Goal: Task Accomplishment & Management: Complete application form

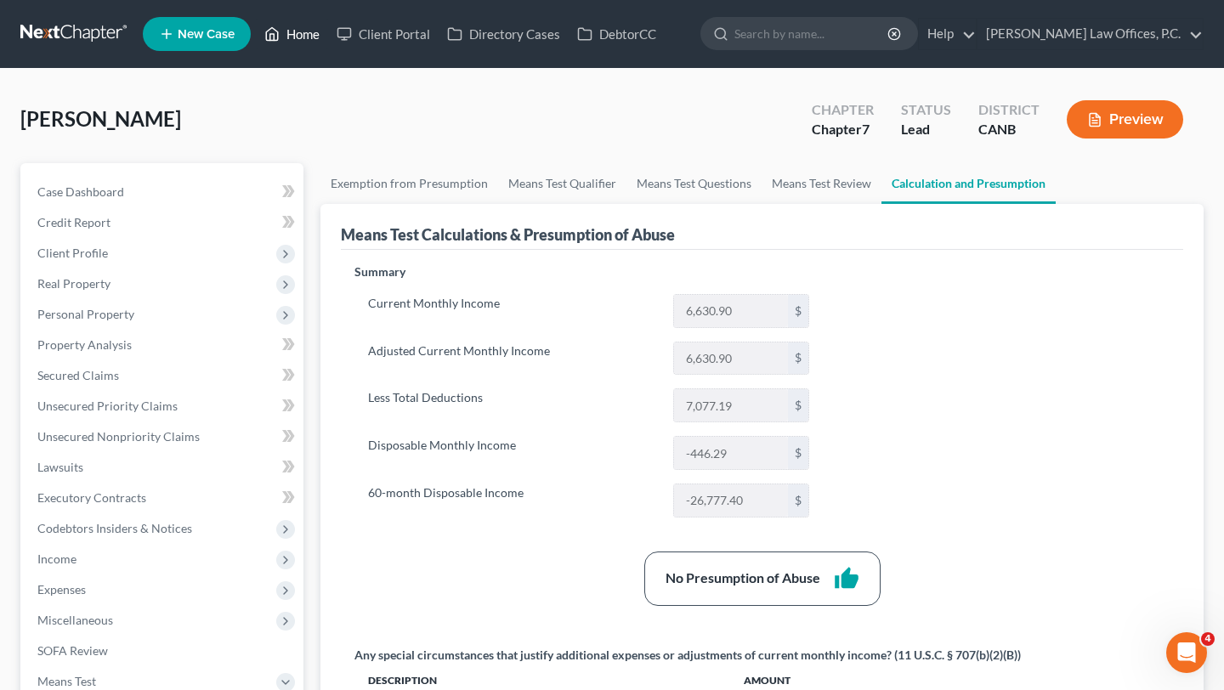
click at [294, 31] on link "Home" at bounding box center [292, 34] width 72 height 31
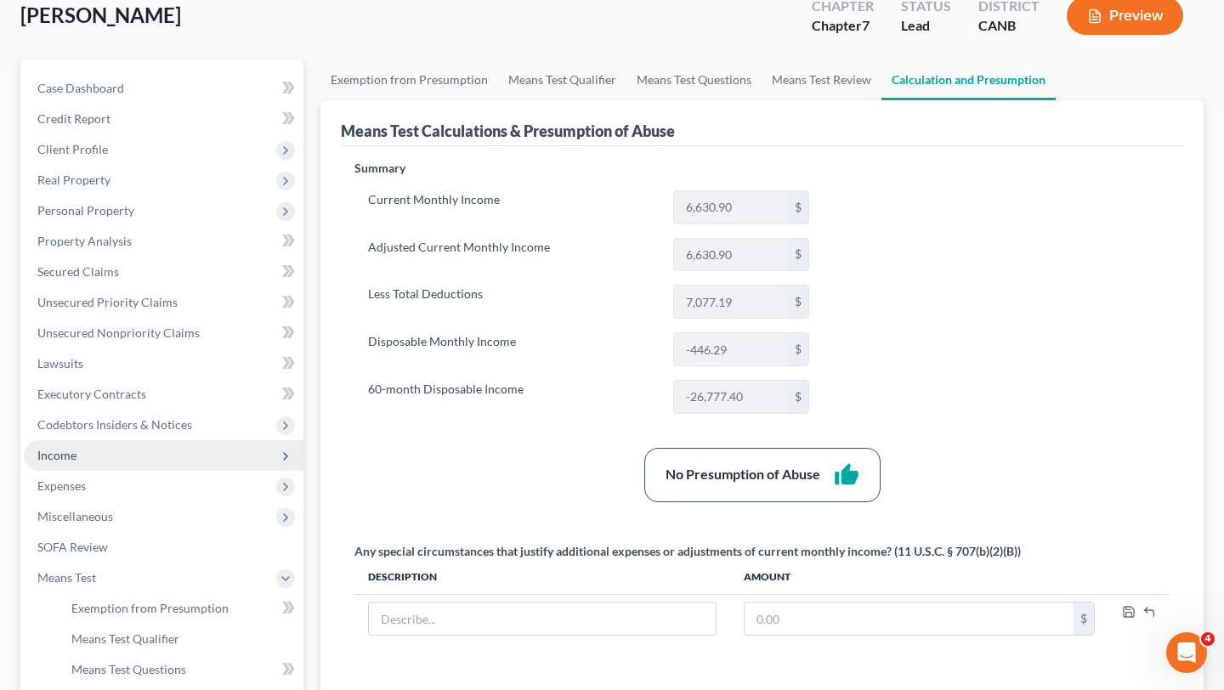
scroll to position [199, 0]
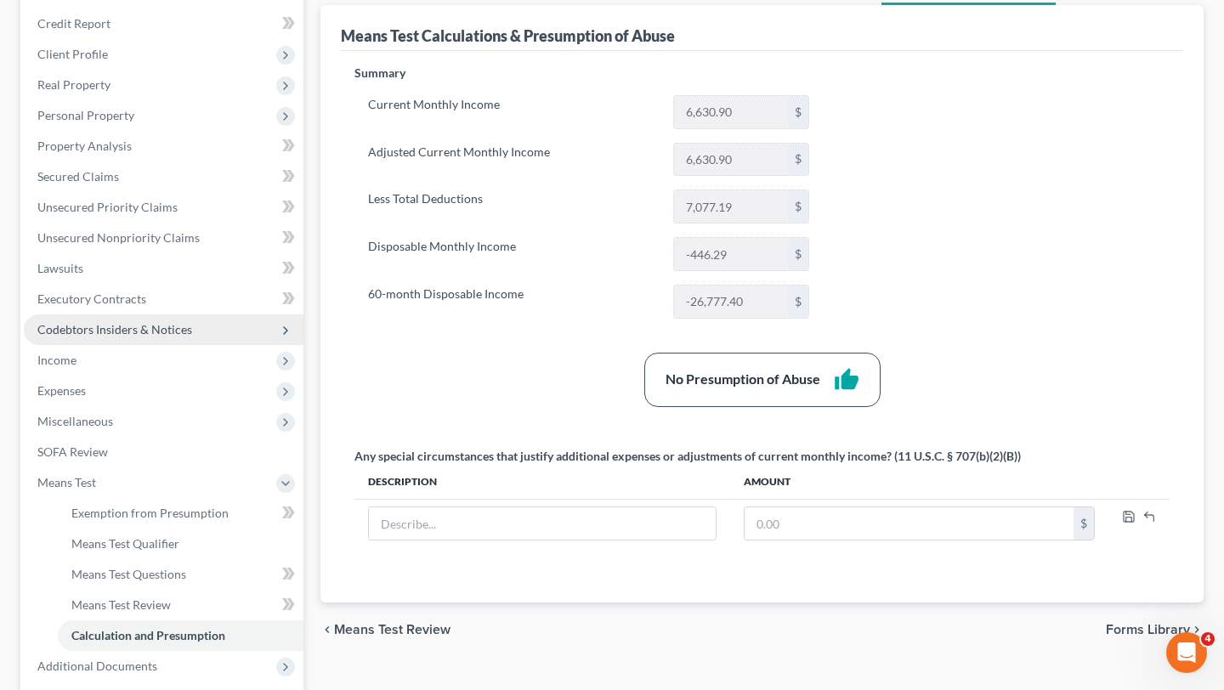
click at [122, 343] on span "Codebtors Insiders & Notices" at bounding box center [164, 329] width 280 height 31
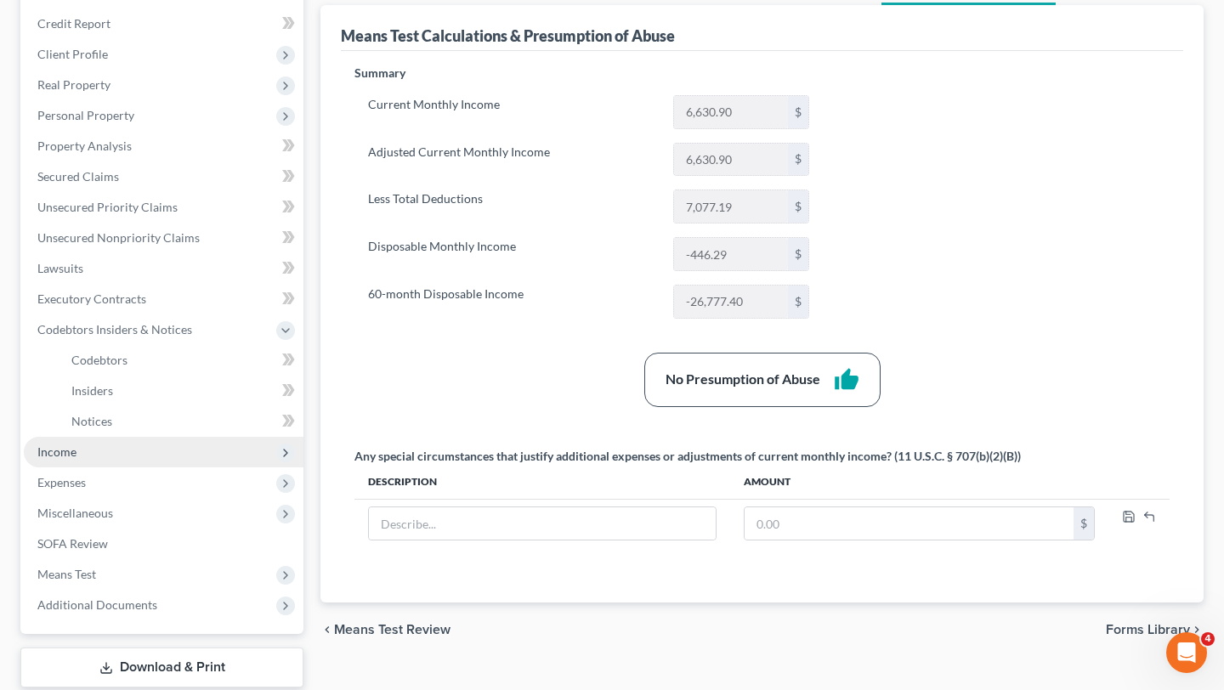
click at [106, 437] on span "Income" at bounding box center [164, 452] width 280 height 31
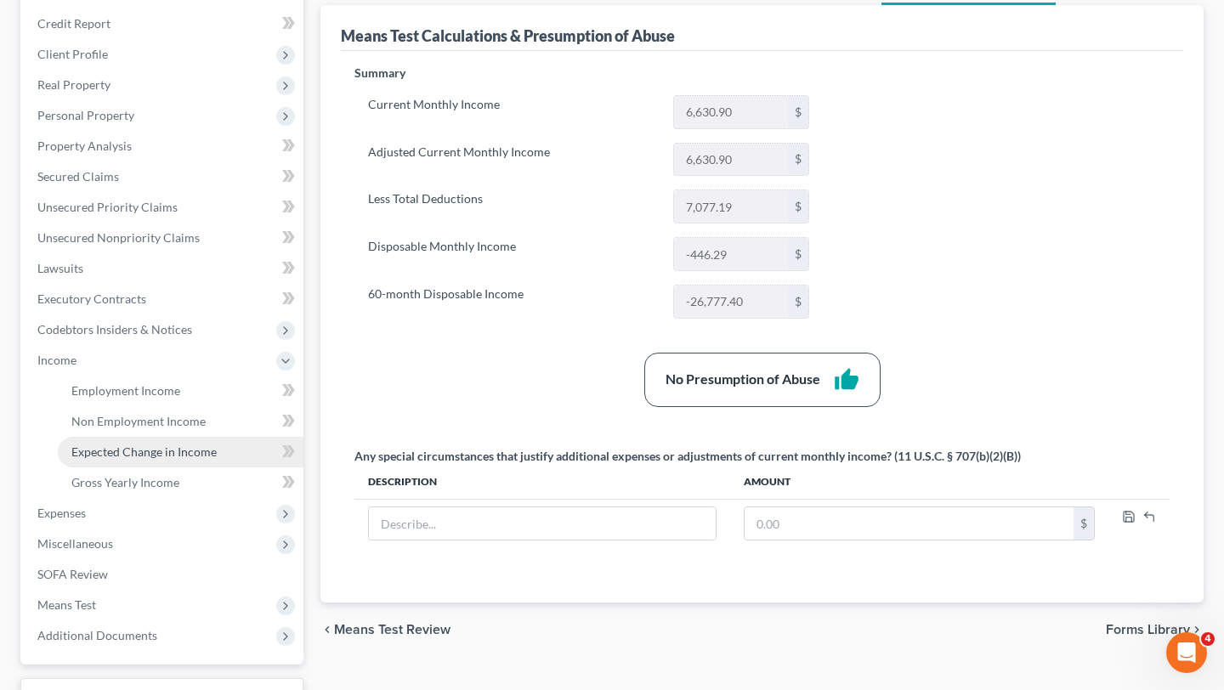
click at [142, 457] on span "Expected Change in Income" at bounding box center [143, 452] width 145 height 14
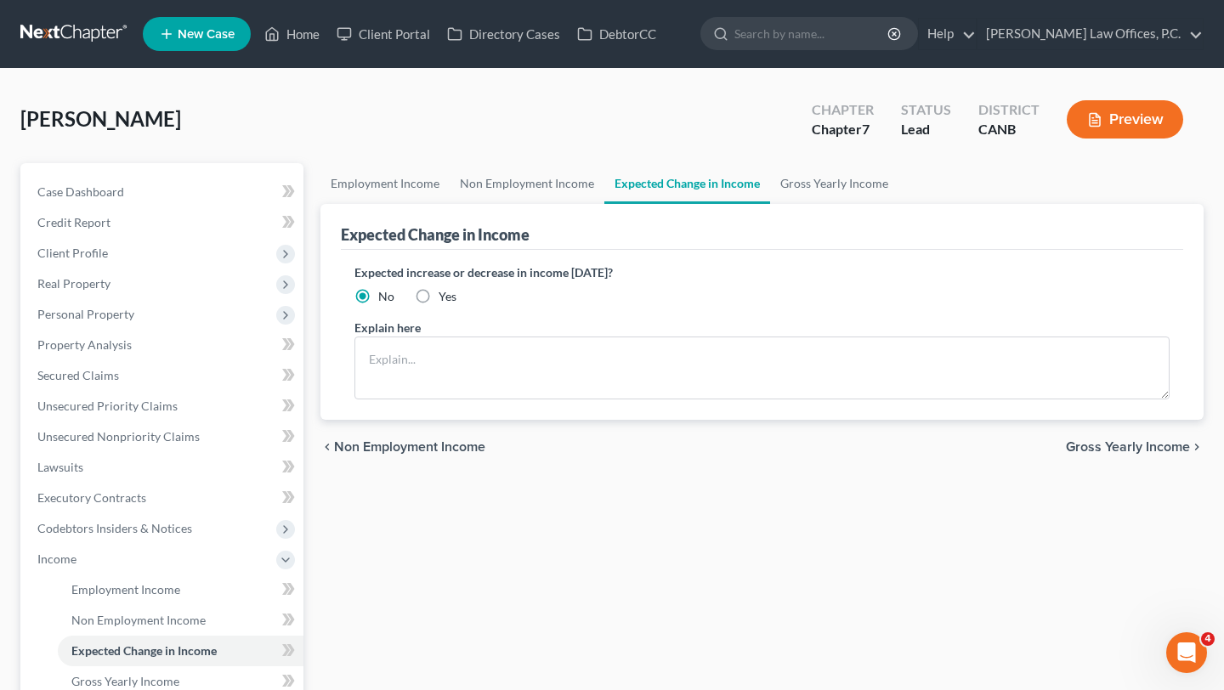
click at [823, 204] on div "Expected Change in Income" at bounding box center [762, 227] width 842 height 46
click at [823, 182] on link "Gross Yearly Income" at bounding box center [834, 183] width 128 height 41
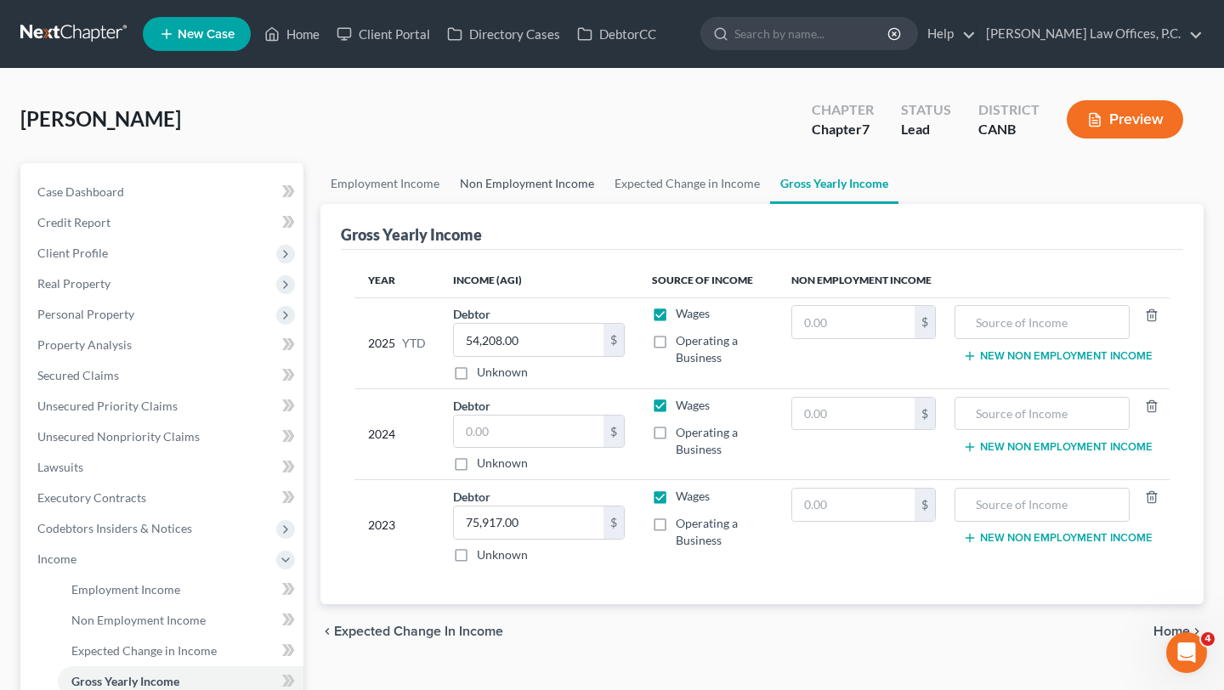
click at [510, 190] on link "Non Employment Income" at bounding box center [527, 183] width 155 height 41
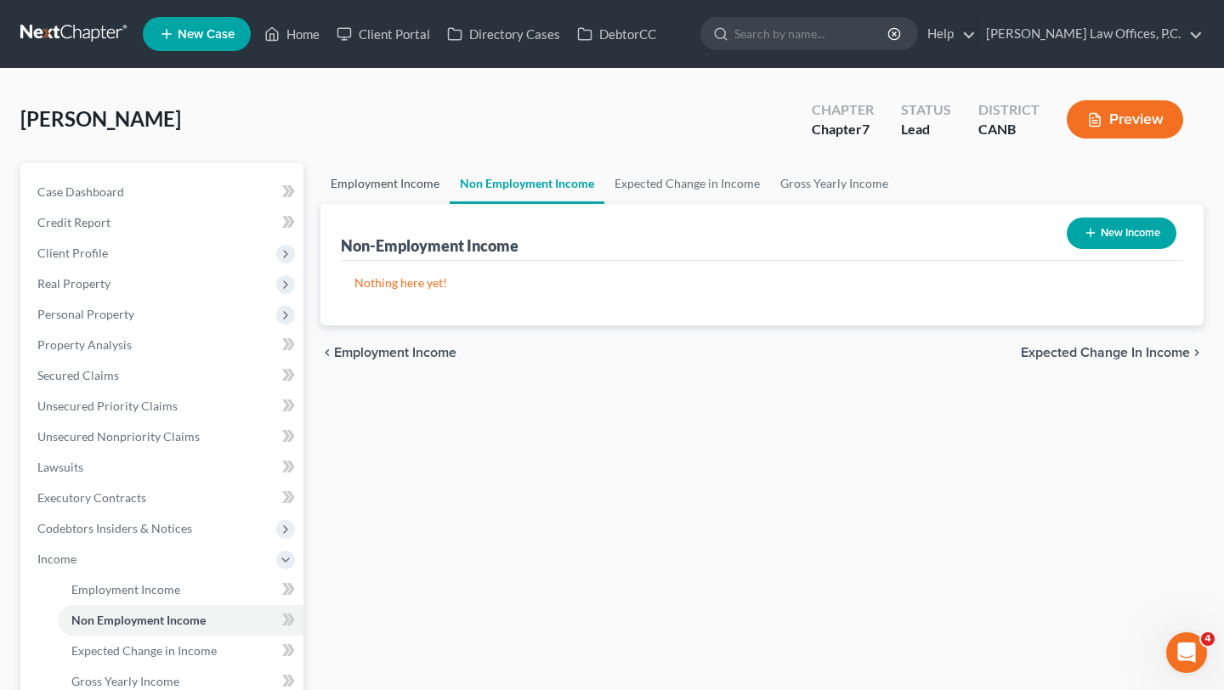
click at [404, 193] on link "Employment Income" at bounding box center [384, 183] width 129 height 41
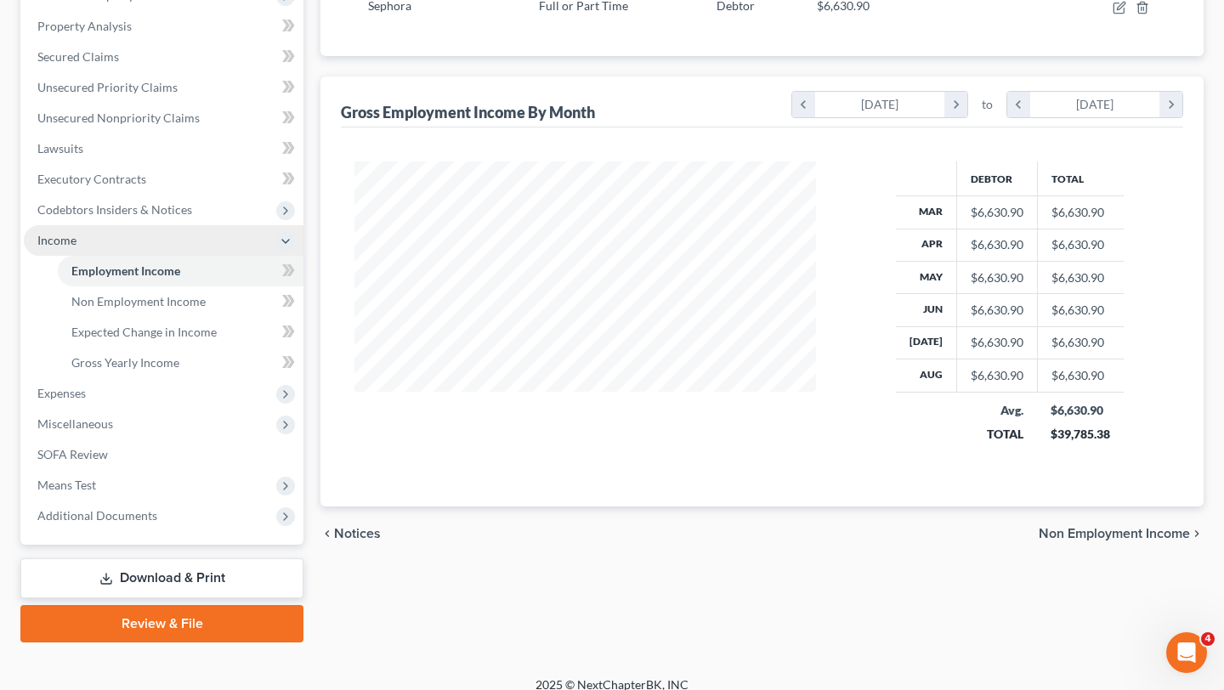
scroll to position [320, 0]
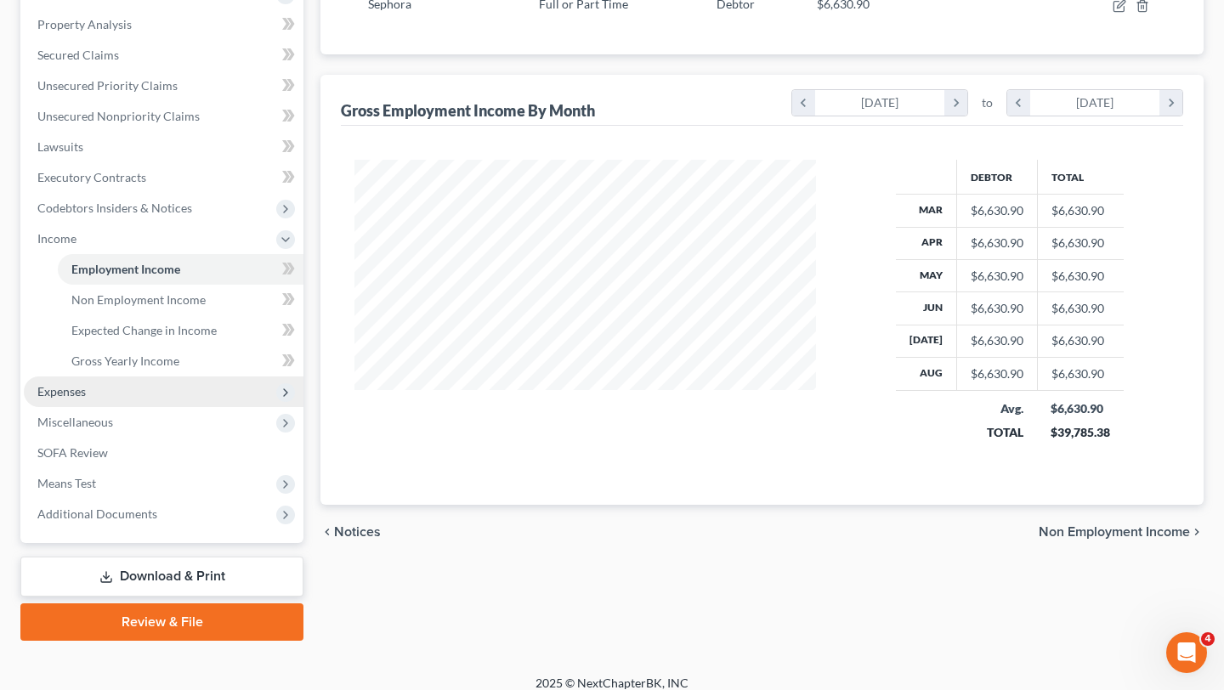
click at [127, 388] on span "Expenses" at bounding box center [164, 392] width 280 height 31
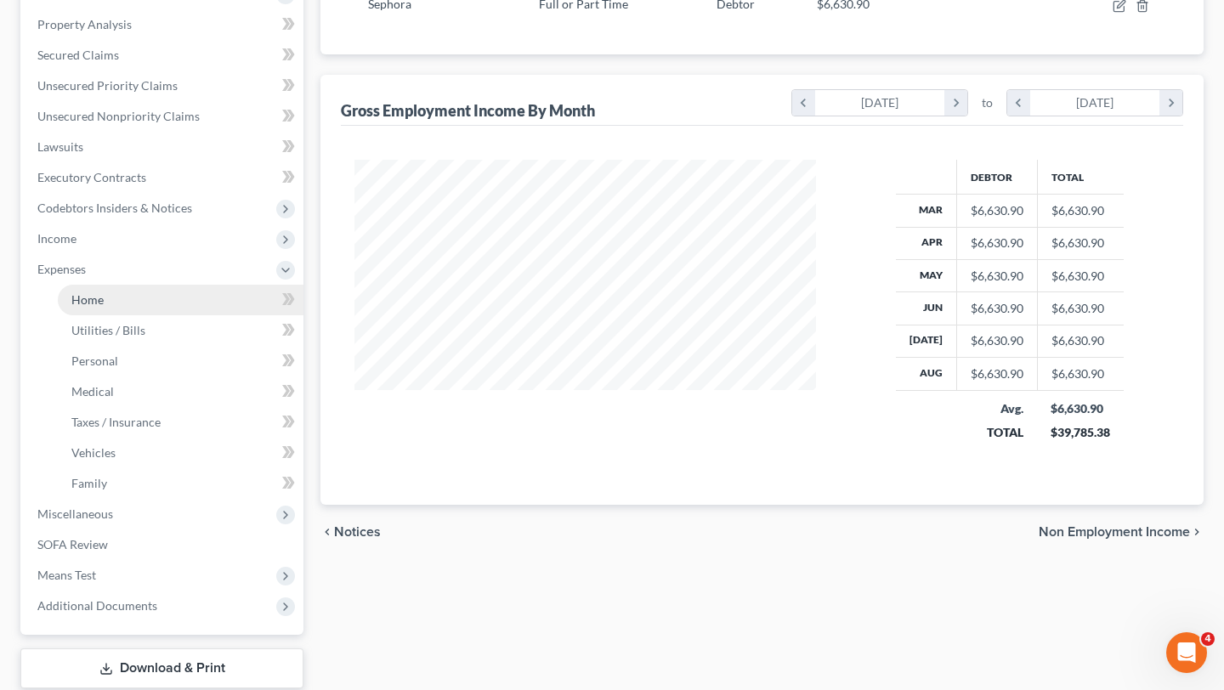
click at [134, 313] on link "Home" at bounding box center [181, 300] width 246 height 31
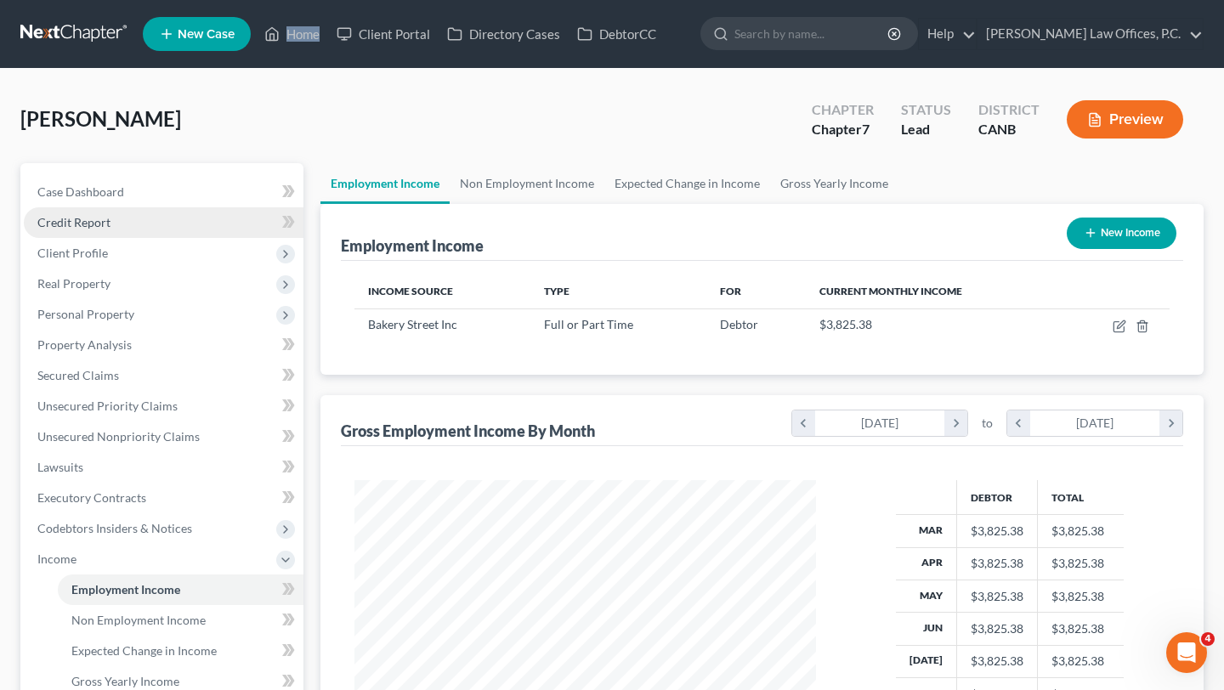
click at [150, 227] on link "Credit Report" at bounding box center [164, 222] width 280 height 31
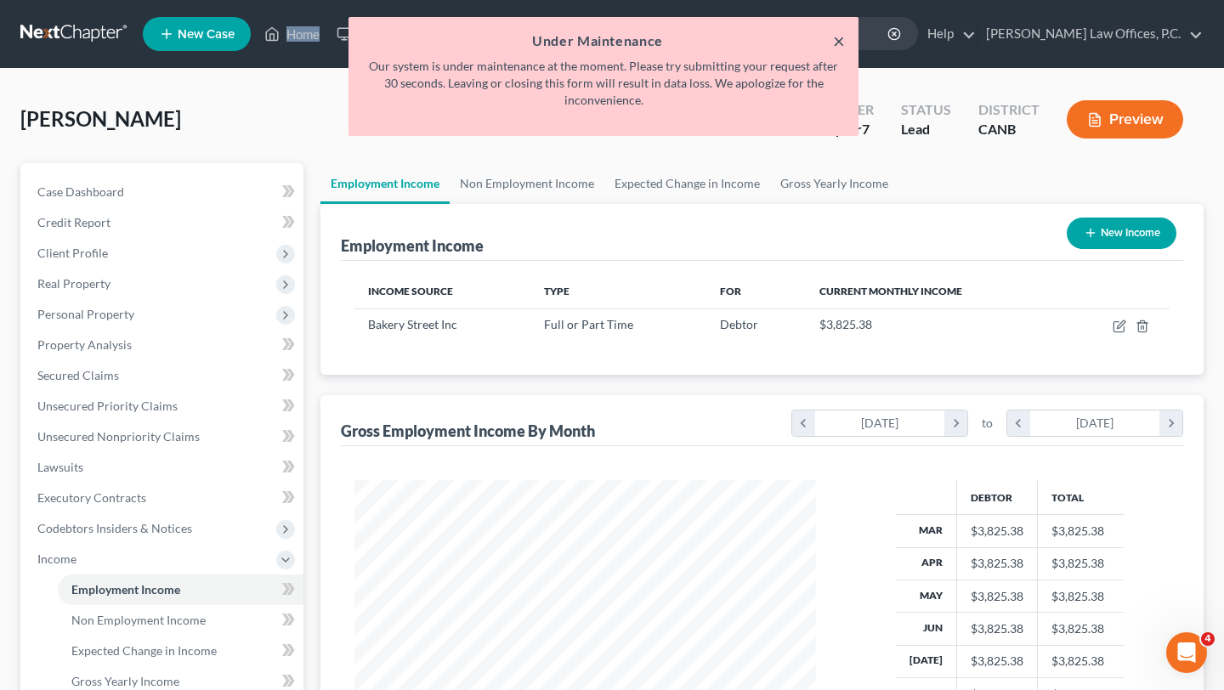
click at [834, 37] on button "×" at bounding box center [839, 41] width 12 height 20
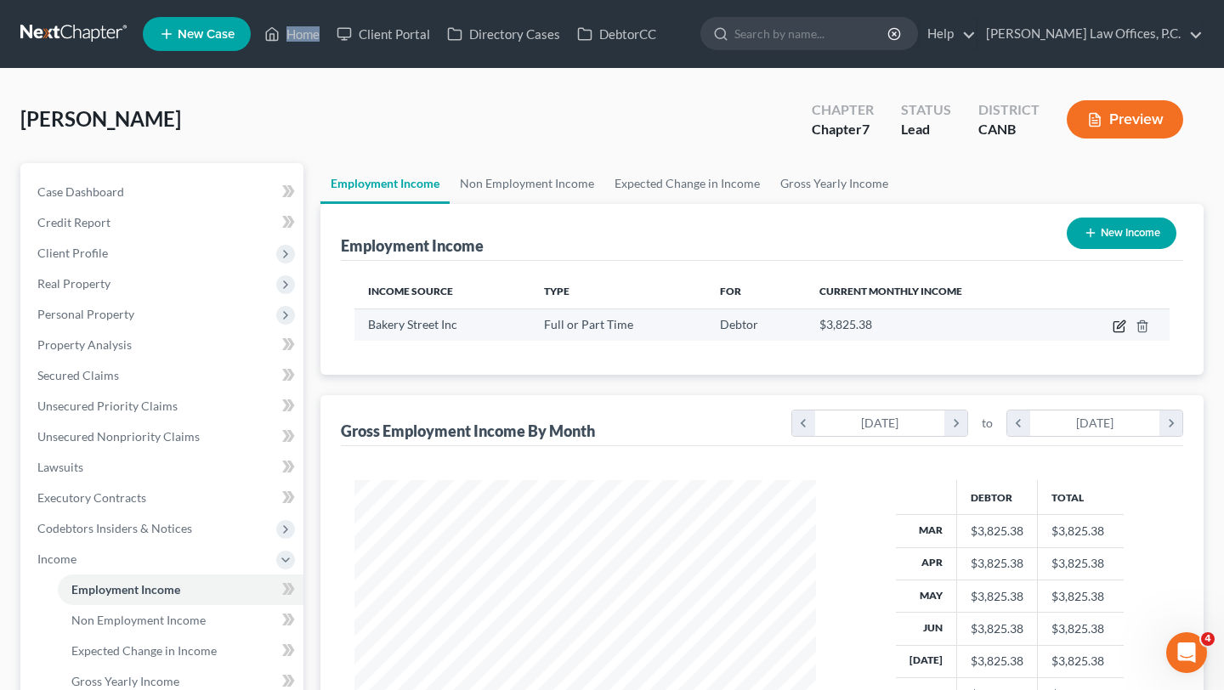
click at [1119, 329] on icon "button" at bounding box center [1120, 327] width 14 height 14
select select "0"
select select "4"
select select "0"
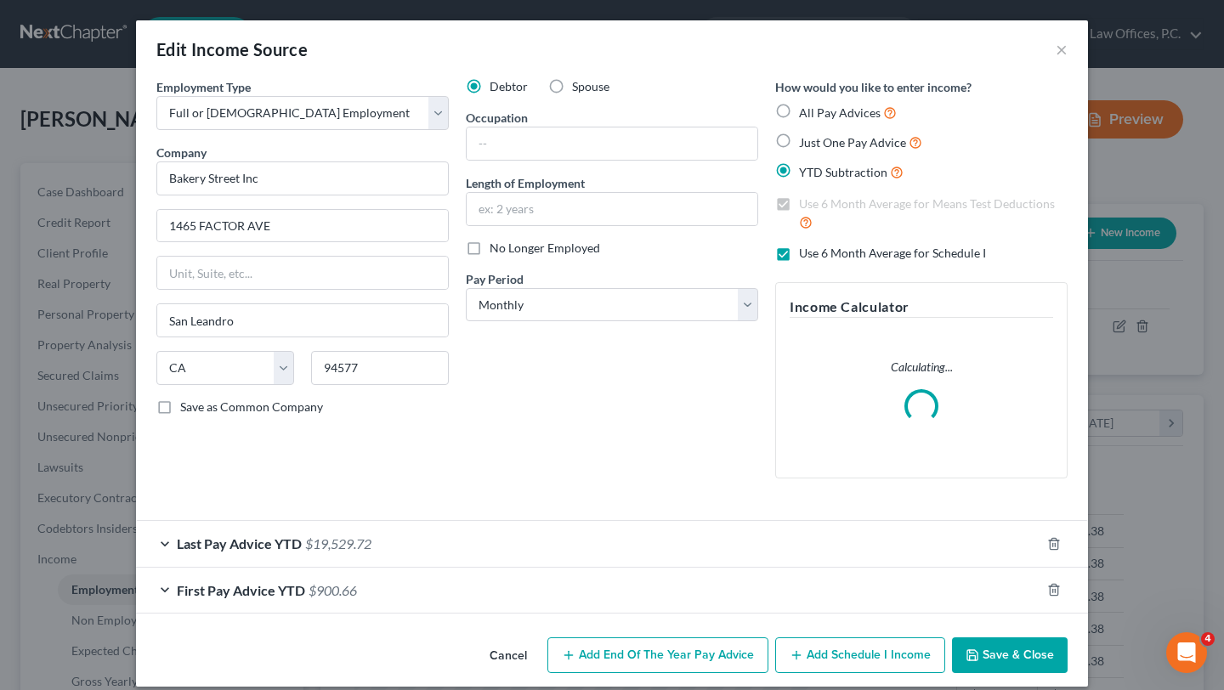
click at [598, 542] on div "Last Pay Advice YTD $19,529.72" at bounding box center [588, 543] width 904 height 45
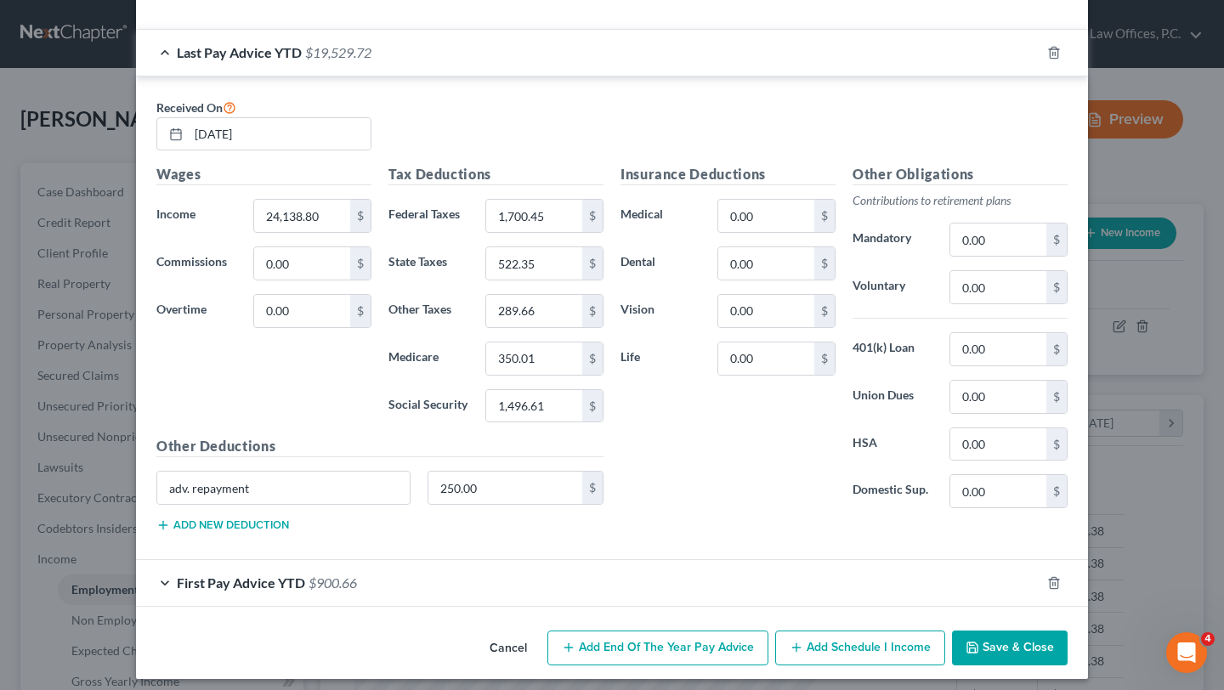
click at [578, 580] on div "First Pay Advice YTD $900.66" at bounding box center [588, 582] width 904 height 45
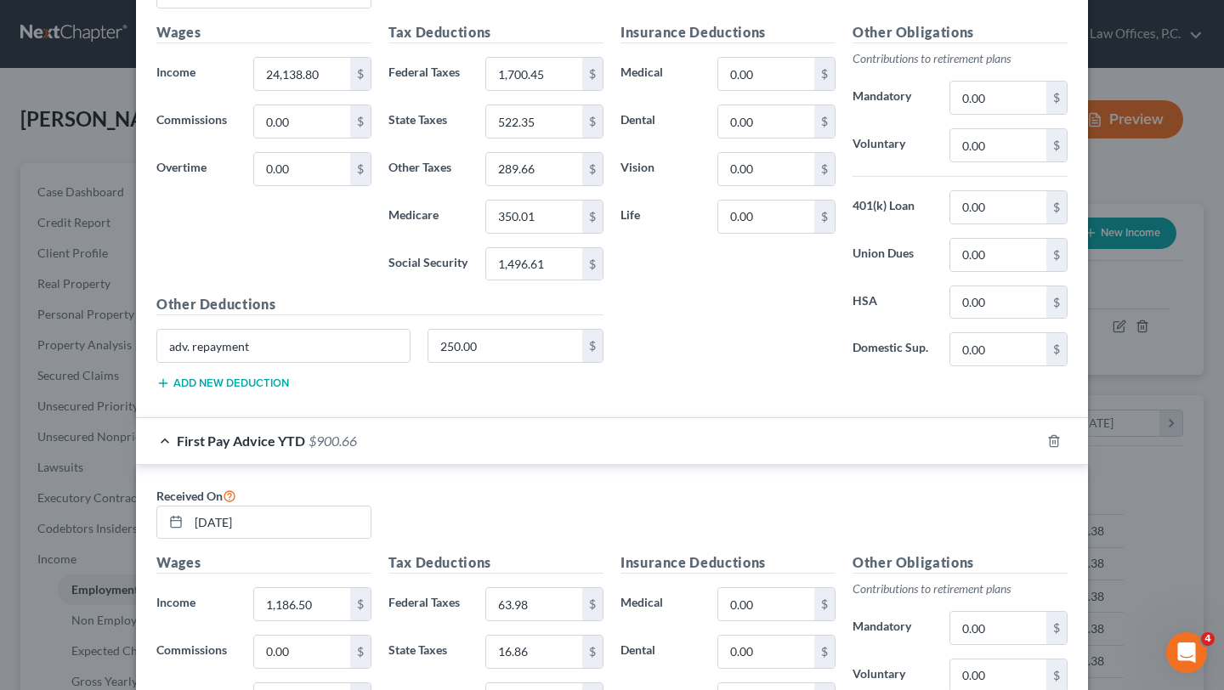
scroll to position [285, 0]
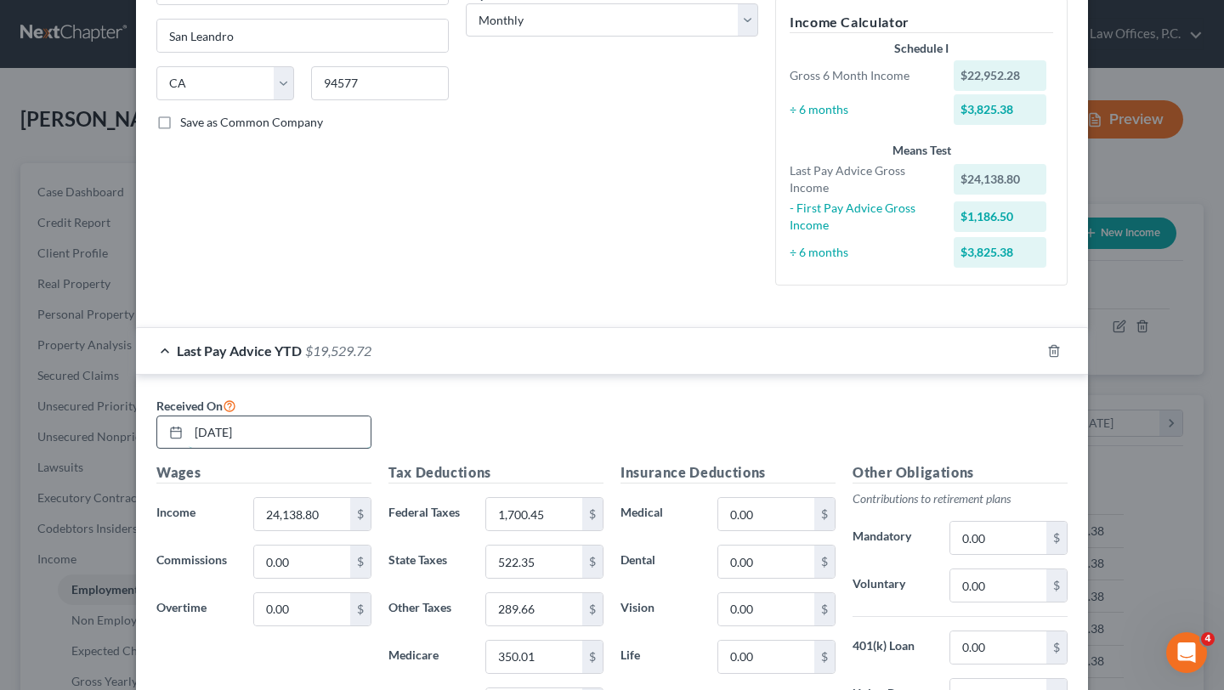
click at [288, 424] on input "07/24/2025" at bounding box center [280, 432] width 182 height 32
type input "8/21/2025"
type input "27,614.30"
type input "1,960.71"
type input "604.26"
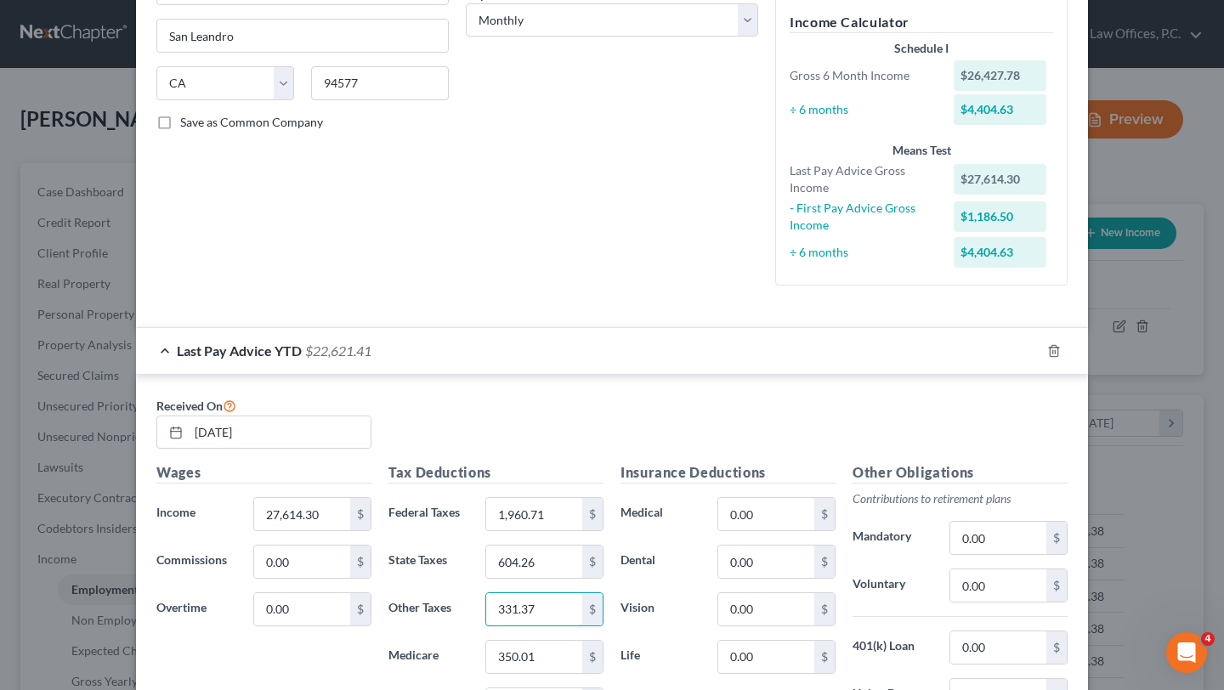
type input "331.37"
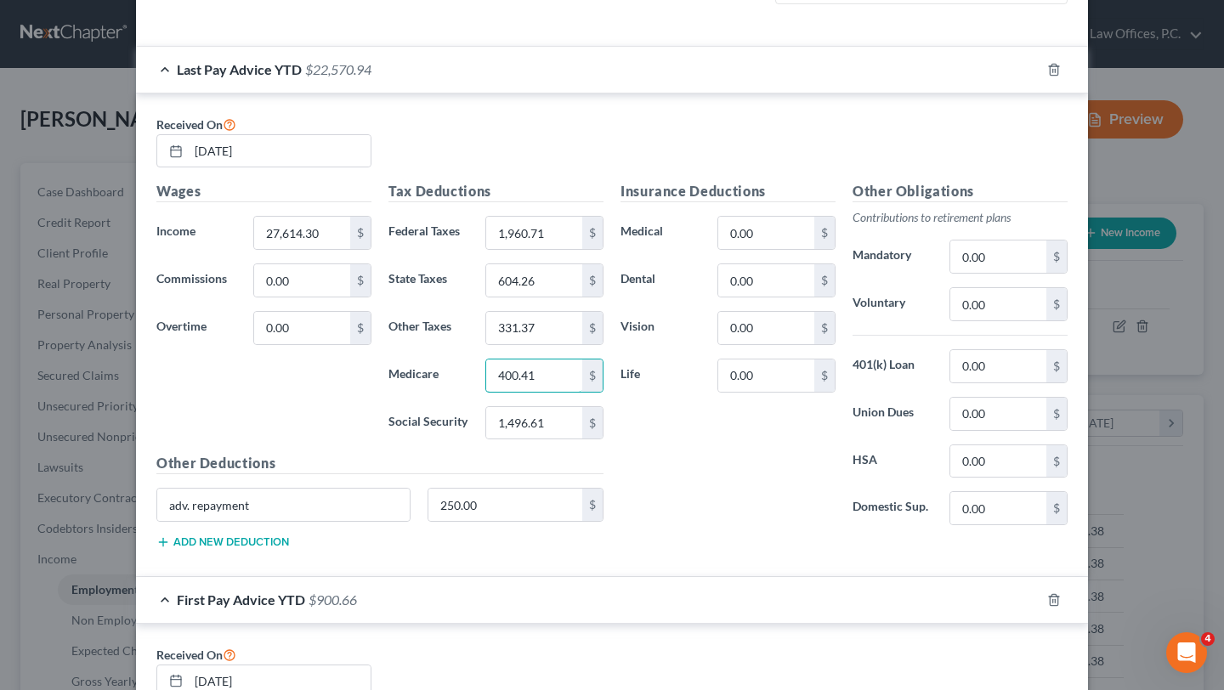
scroll to position [570, 0]
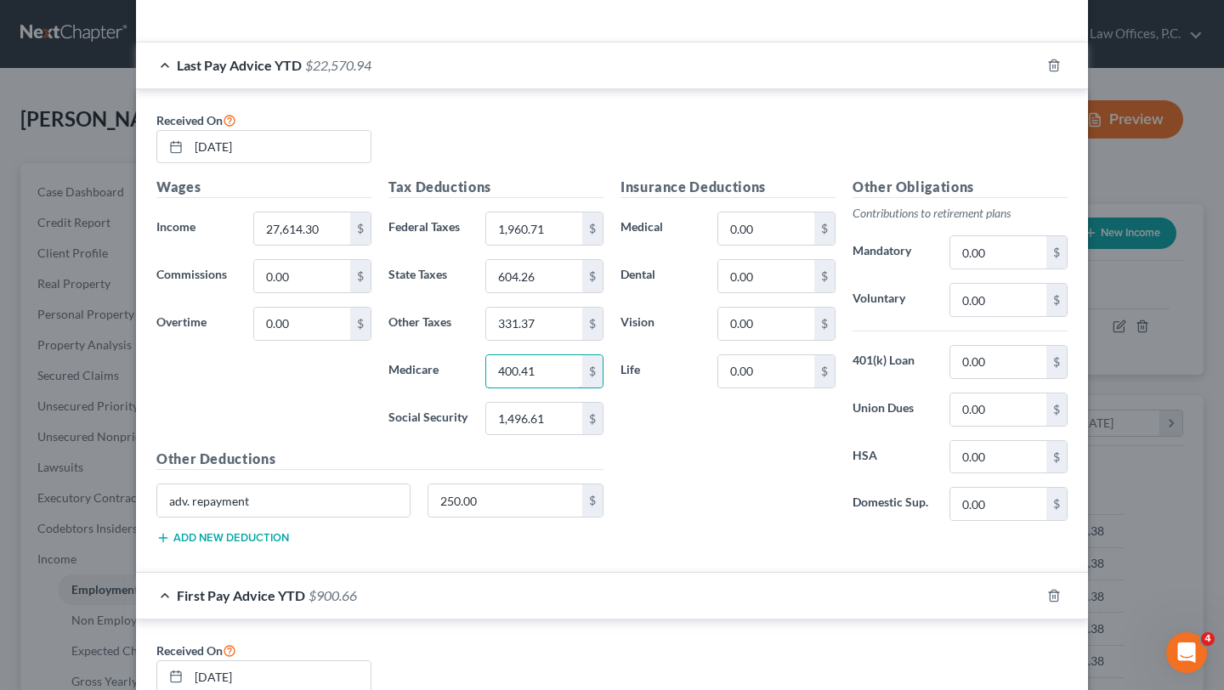
type input "400.41"
click at [779, 507] on div "Insurance Deductions Medical 0.00 $ Dental 0.00 $ Vision 0.00 $ Life 0.00 $" at bounding box center [728, 356] width 232 height 358
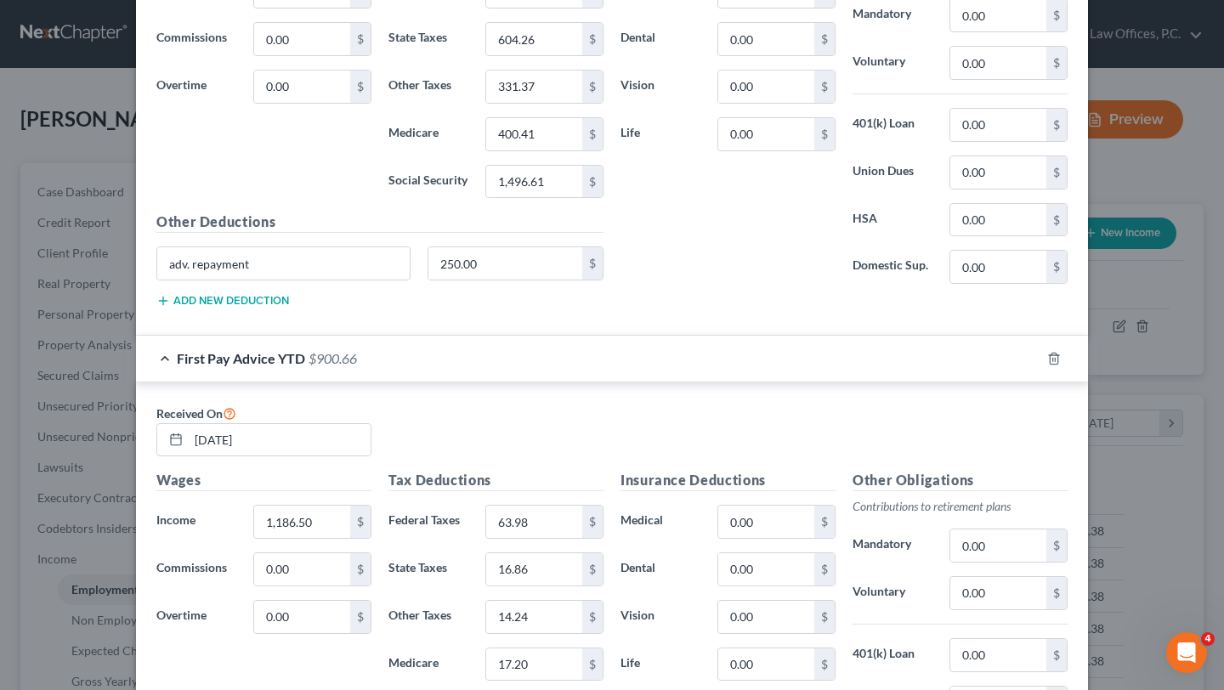
scroll to position [816, 0]
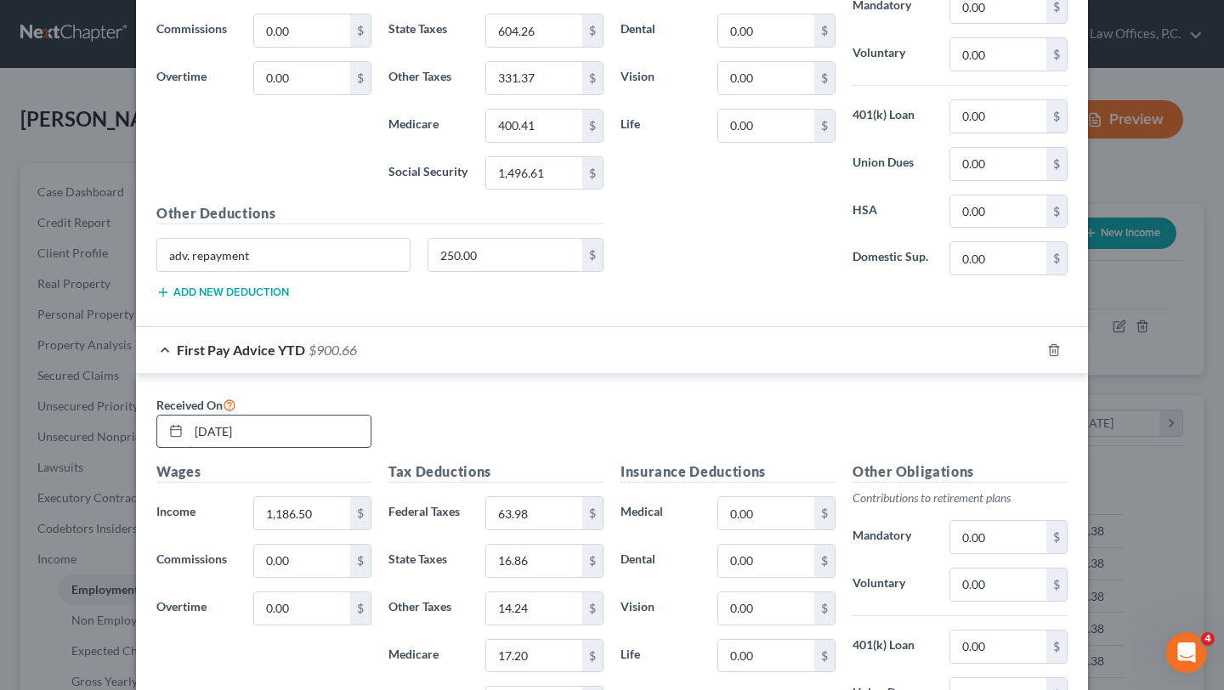
click at [303, 437] on input "01/08/2025" at bounding box center [280, 432] width 182 height 32
type input "2/20/2025"
type input "5,777.21"
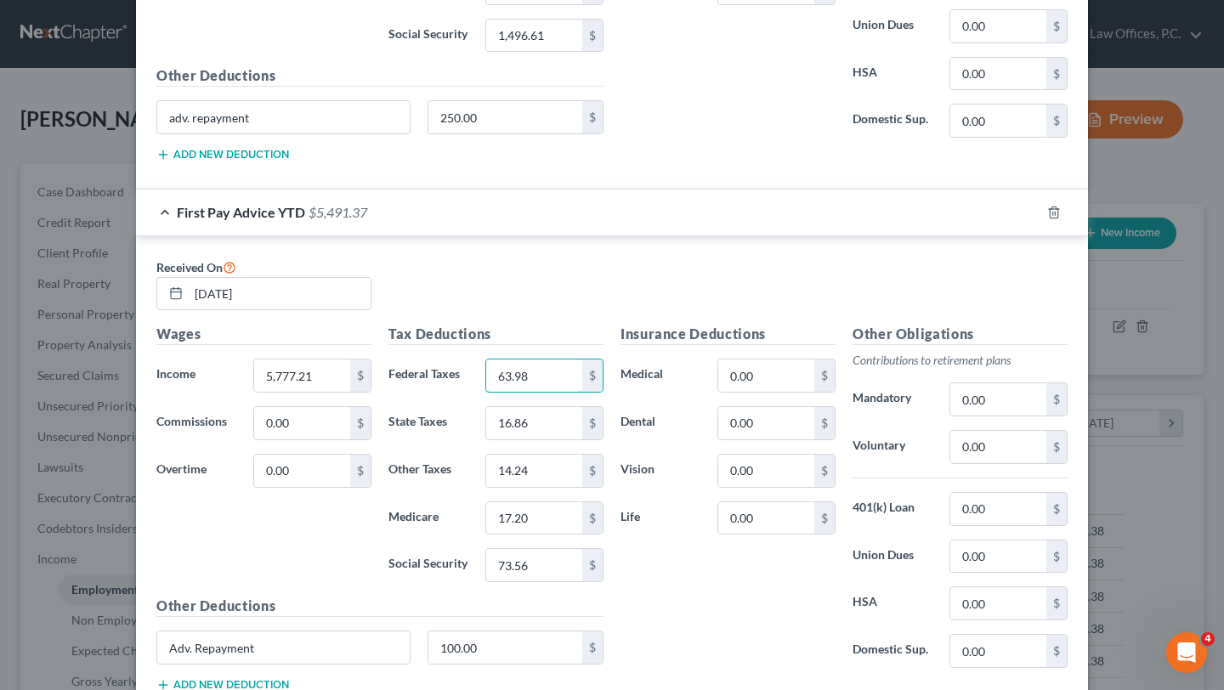
scroll to position [962, 0]
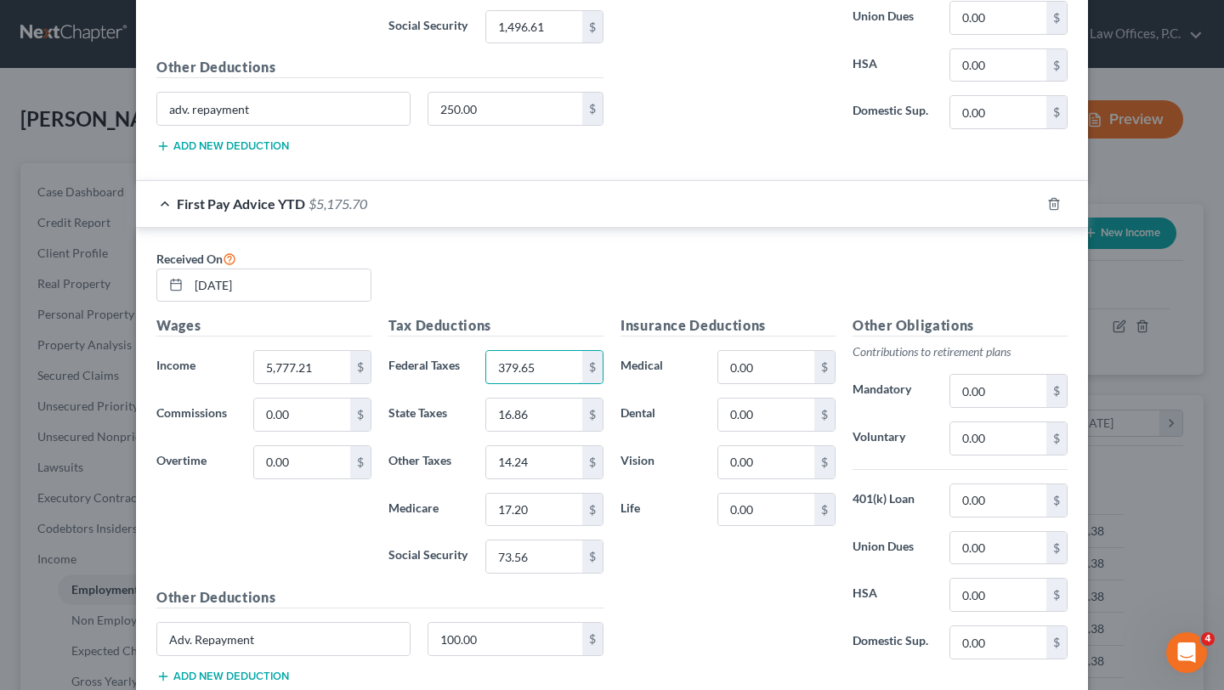
type input "379.65"
type input "112.35"
type input "69.33"
type input "83.77"
type input "358.19"
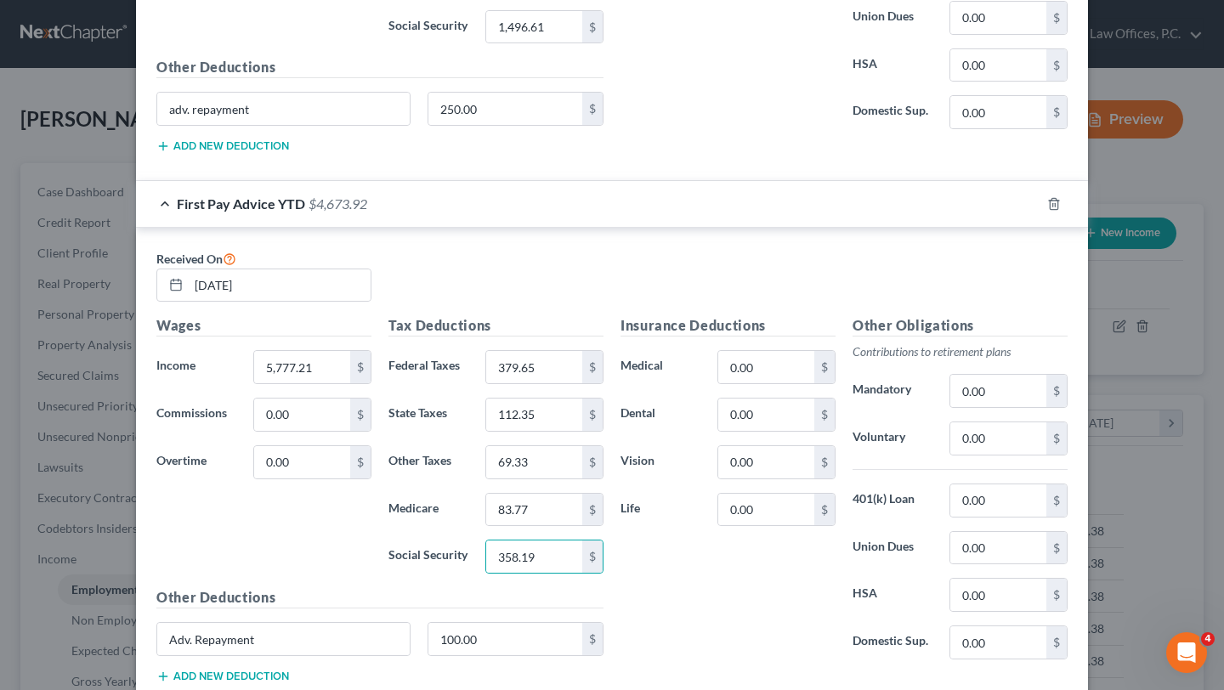
click at [702, 542] on div "Insurance Deductions Medical 0.00 $ Dental 0.00 $ Vision 0.00 $ Life 0.00 $" at bounding box center [728, 494] width 232 height 358
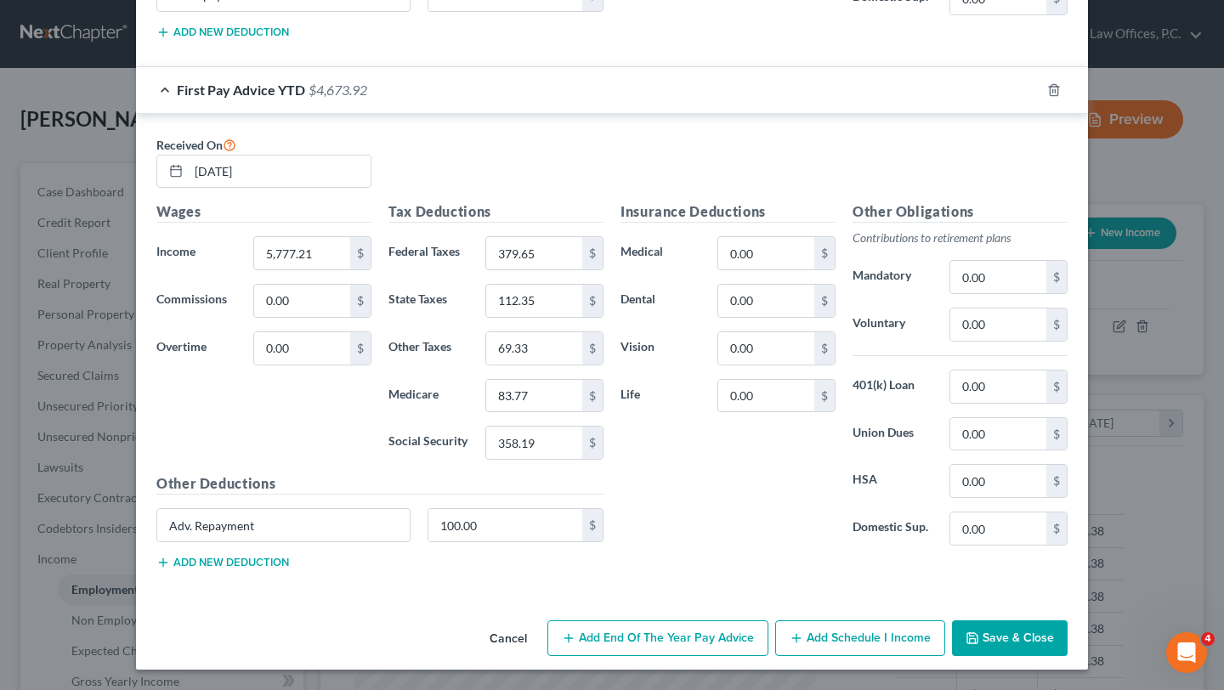
click at [1009, 632] on button "Save & Close" at bounding box center [1010, 638] width 116 height 36
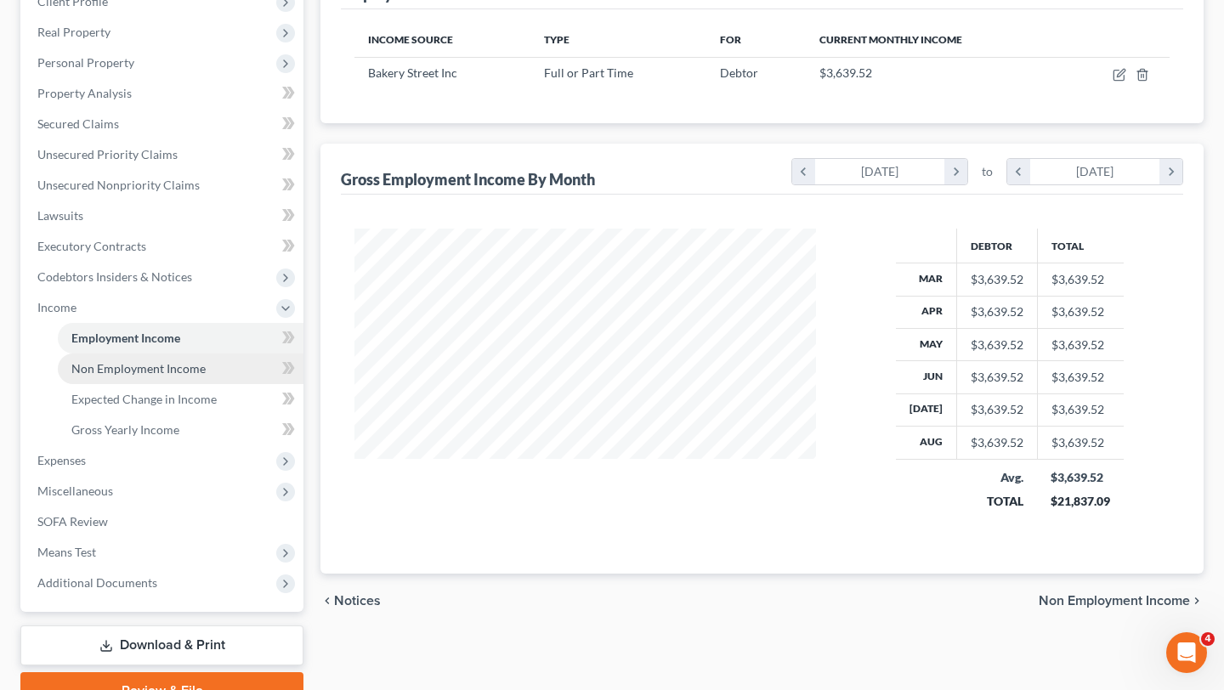
click at [167, 367] on span "Non Employment Income" at bounding box center [138, 368] width 134 height 14
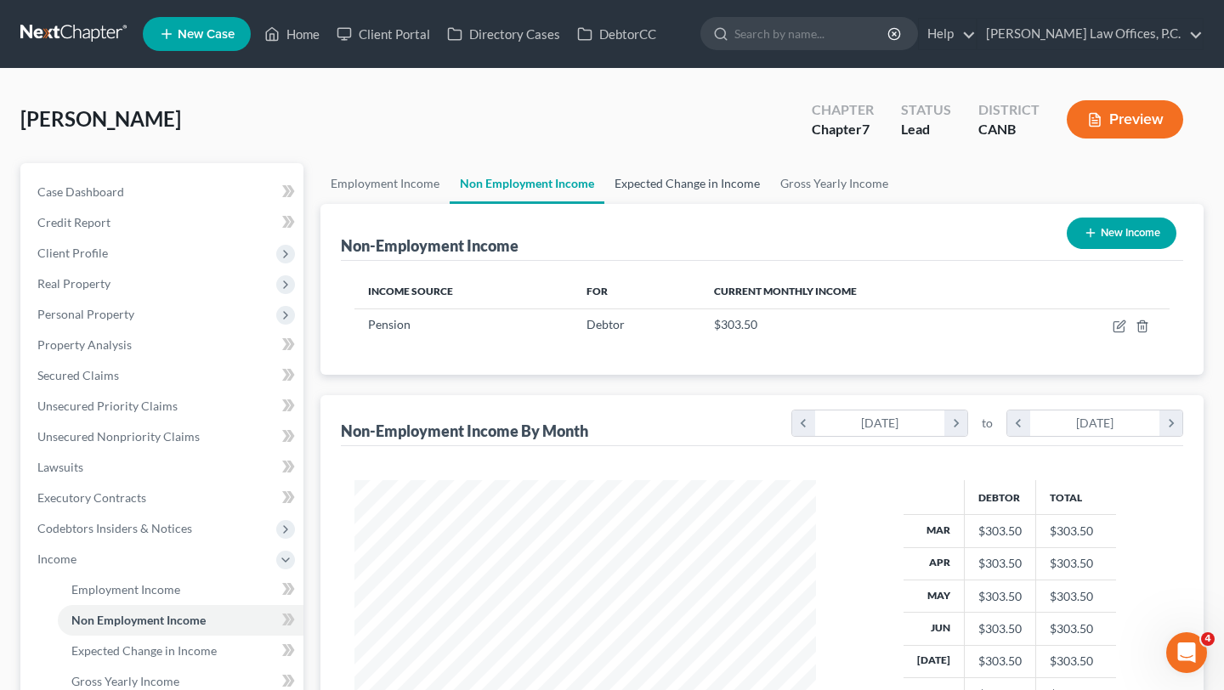
click at [660, 184] on link "Expected Change in Income" at bounding box center [687, 183] width 166 height 41
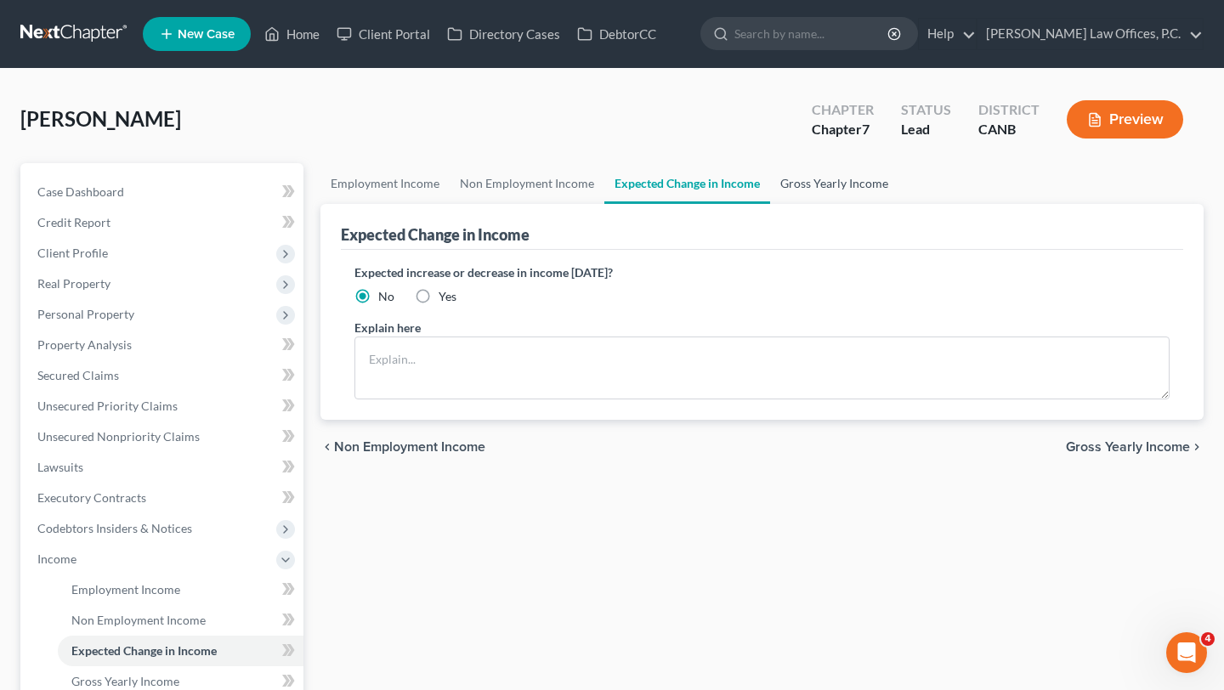
click at [800, 190] on link "Gross Yearly Income" at bounding box center [834, 183] width 128 height 41
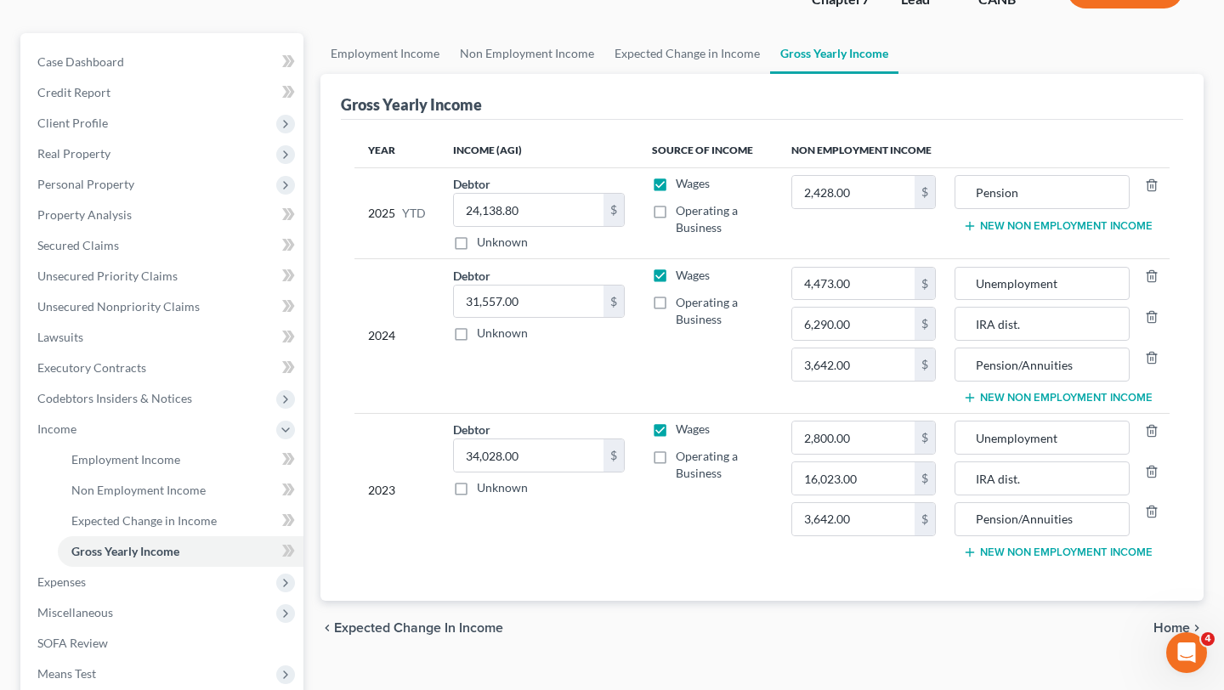
scroll to position [161, 0]
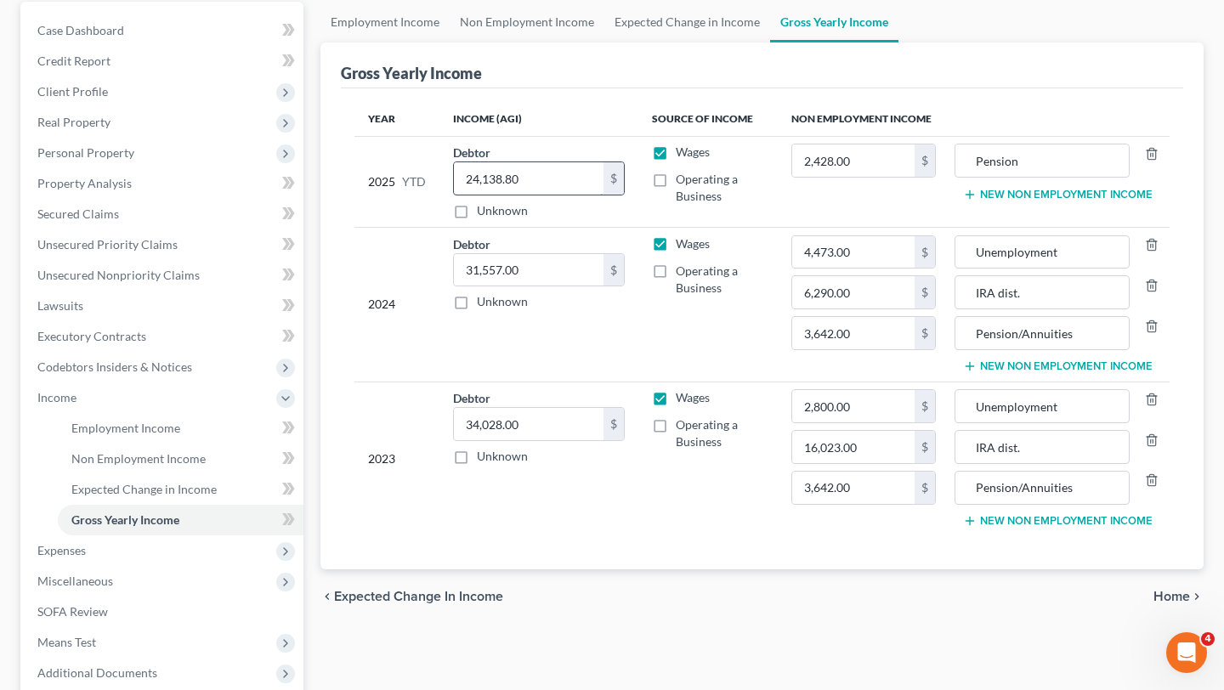
click at [547, 187] on input "24,138.80" at bounding box center [529, 178] width 150 height 32
type input "27,614"
click at [557, 114] on th "Income (AGI)" at bounding box center [538, 119] width 199 height 34
click at [535, 15] on link "Non Employment Income" at bounding box center [527, 22] width 155 height 41
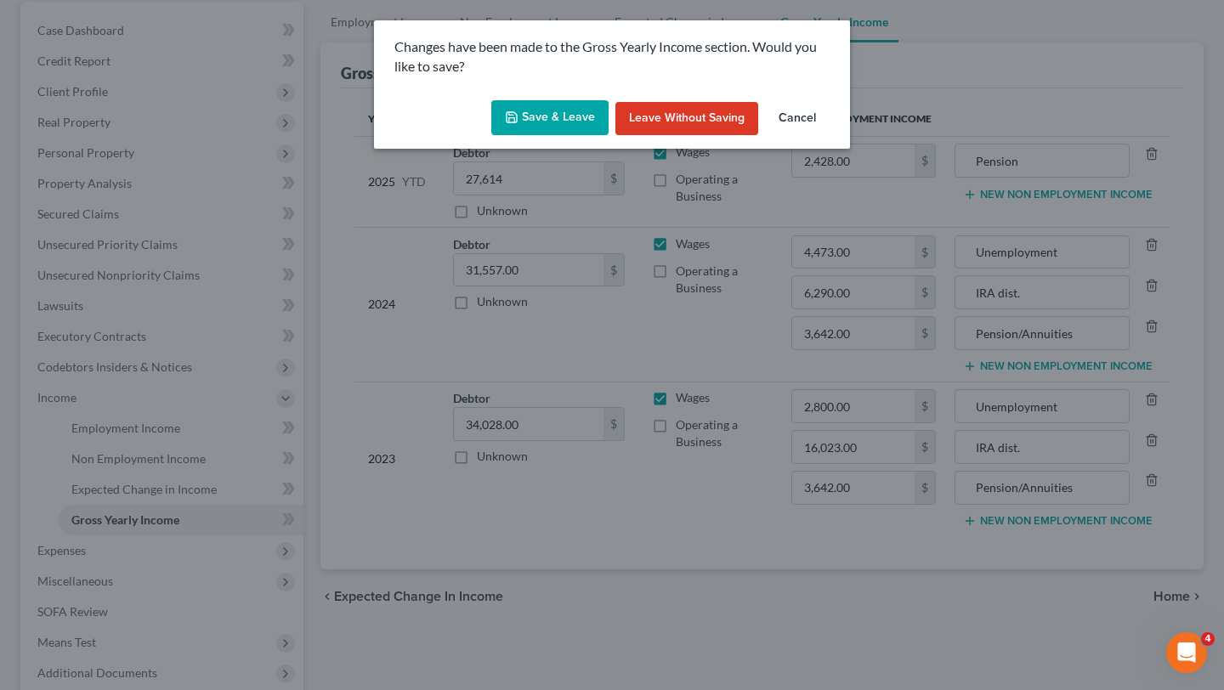
click at [544, 110] on button "Save & Leave" at bounding box center [549, 118] width 117 height 36
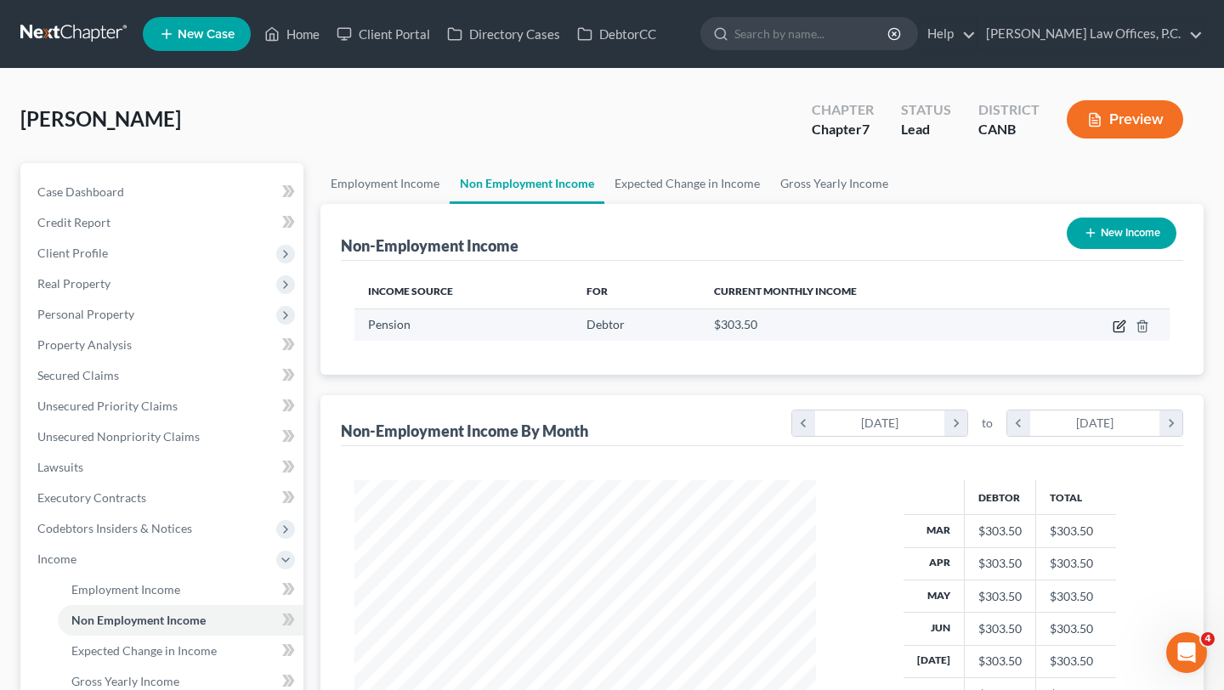
click at [1123, 328] on icon "button" at bounding box center [1120, 327] width 14 height 14
select select "2"
select select "0"
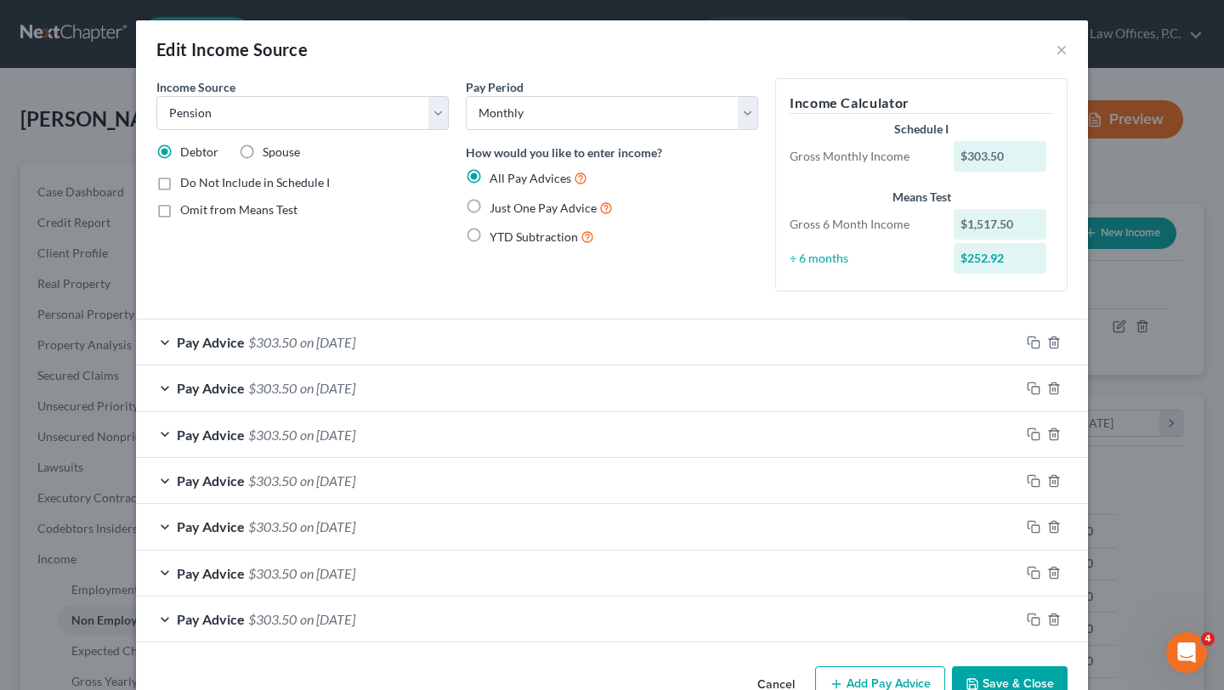
scroll to position [46, 0]
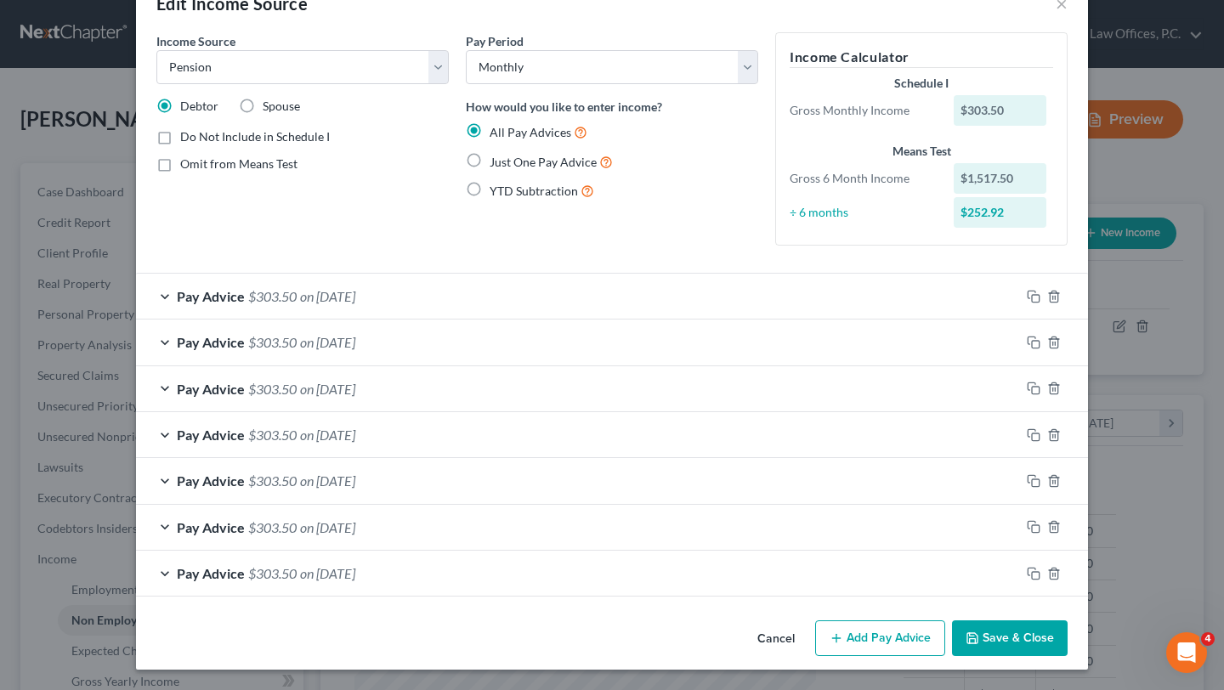
click at [863, 640] on button "Add Pay Advice" at bounding box center [880, 638] width 130 height 36
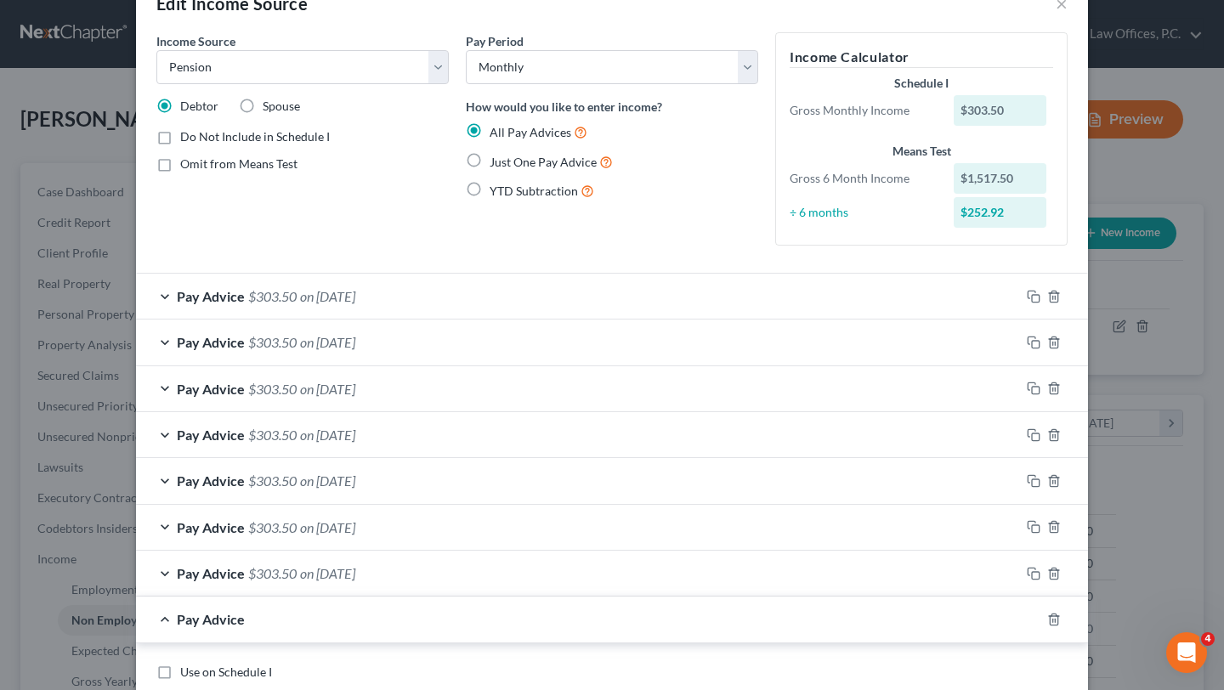
scroll to position [222, 0]
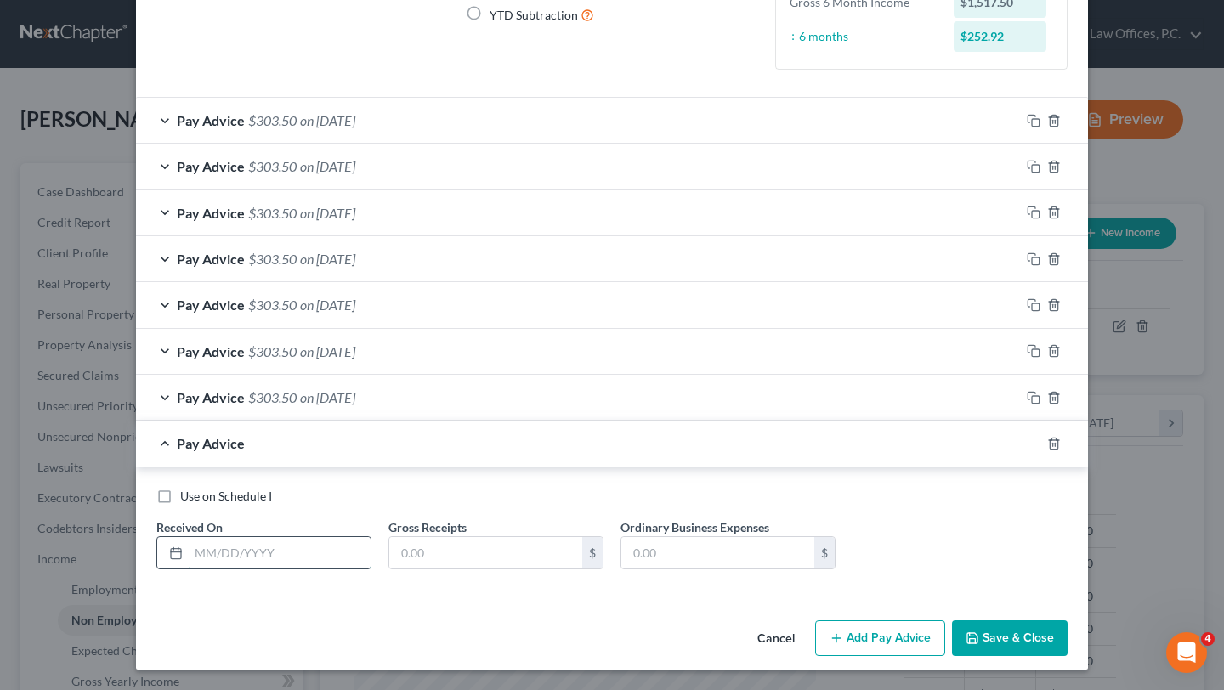
click at [261, 552] on input "text" at bounding box center [280, 553] width 182 height 32
type input "8/1/2025"
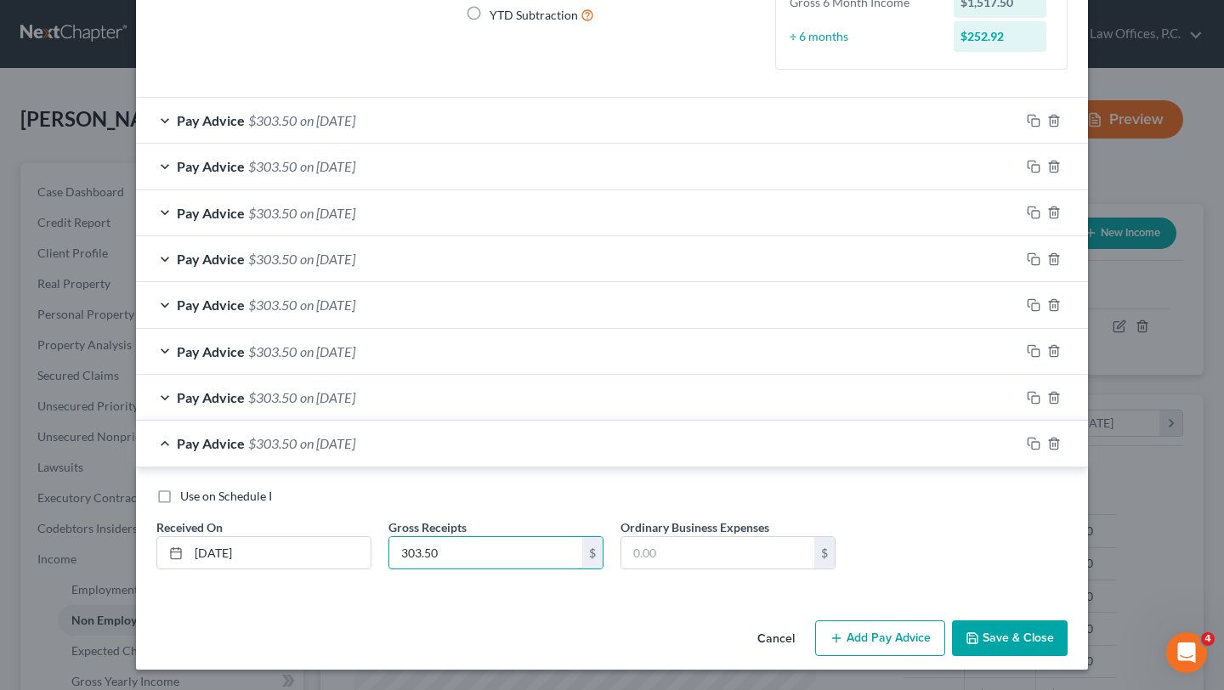
type input "303.50"
click at [244, 614] on div "Income Source * Select Unemployment Disability (from employer) Pension Retireme…" at bounding box center [612, 234] width 952 height 757
click at [1007, 639] on button "Save & Close" at bounding box center [1010, 638] width 116 height 36
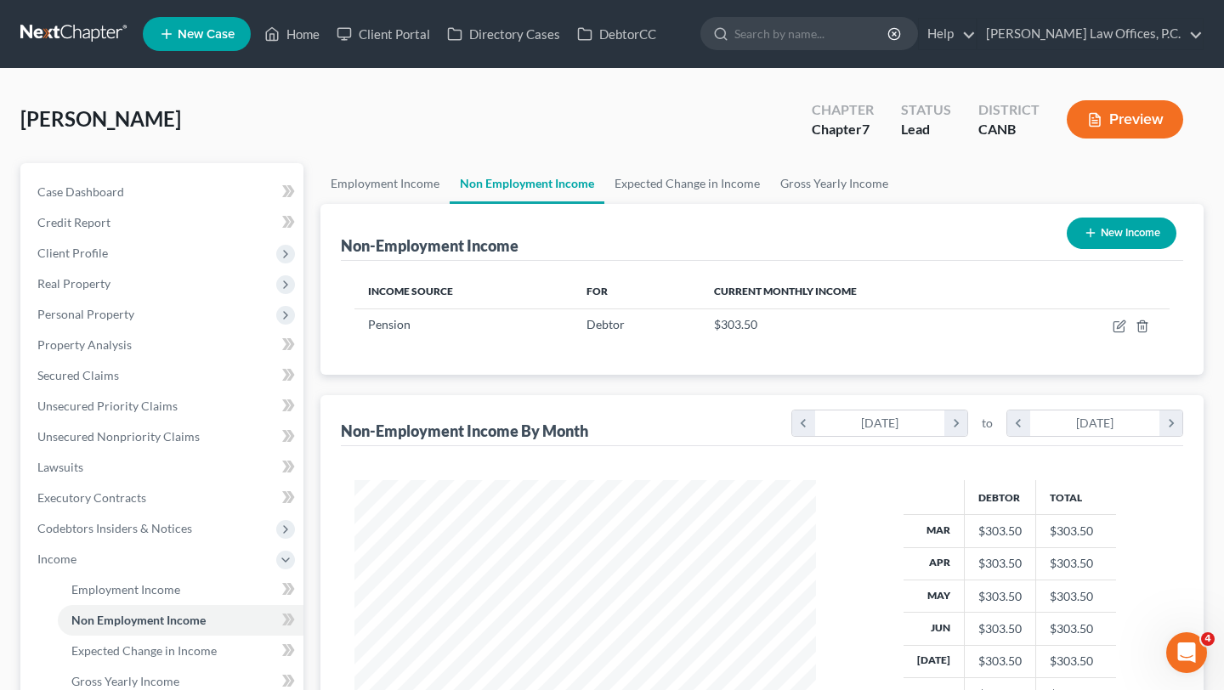
scroll to position [90, 0]
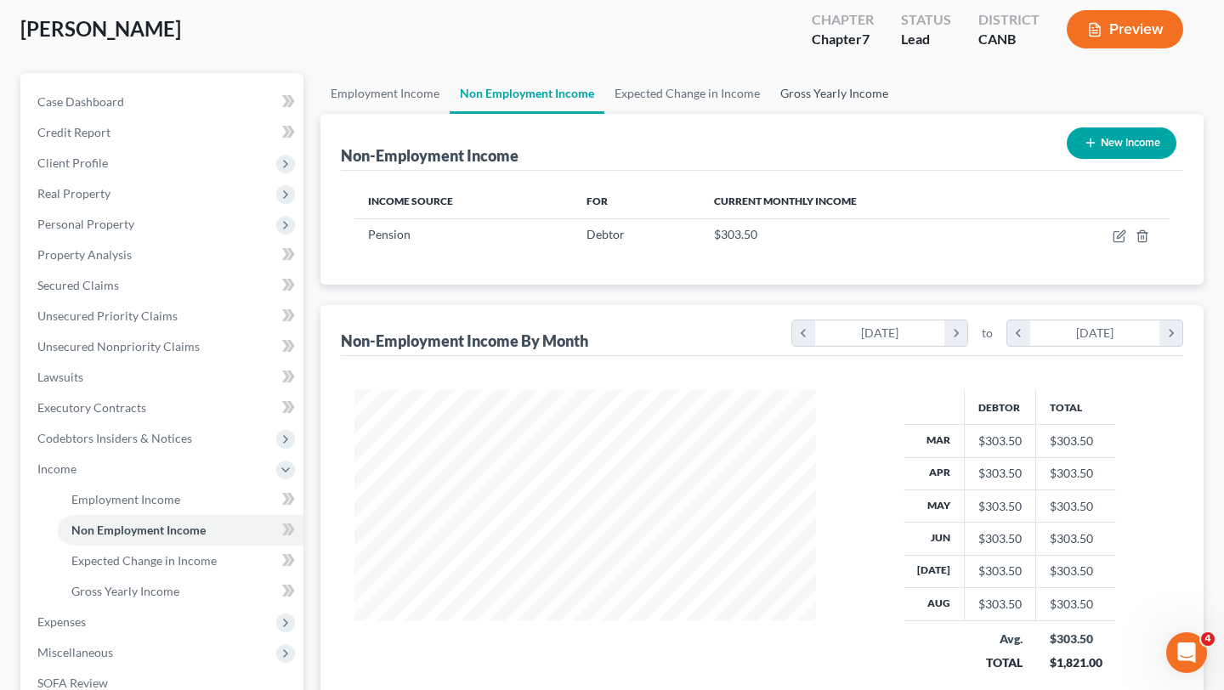
click at [824, 96] on link "Gross Yearly Income" at bounding box center [834, 93] width 128 height 41
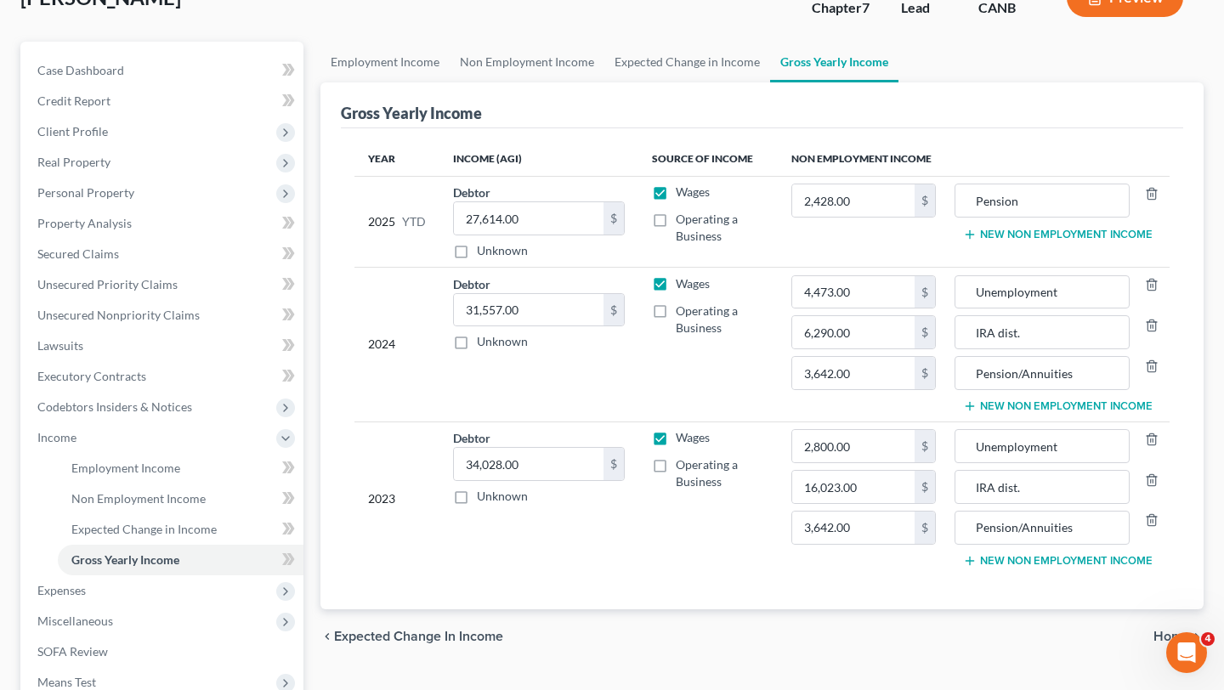
scroll to position [161, 0]
